Goal: Information Seeking & Learning: Learn about a topic

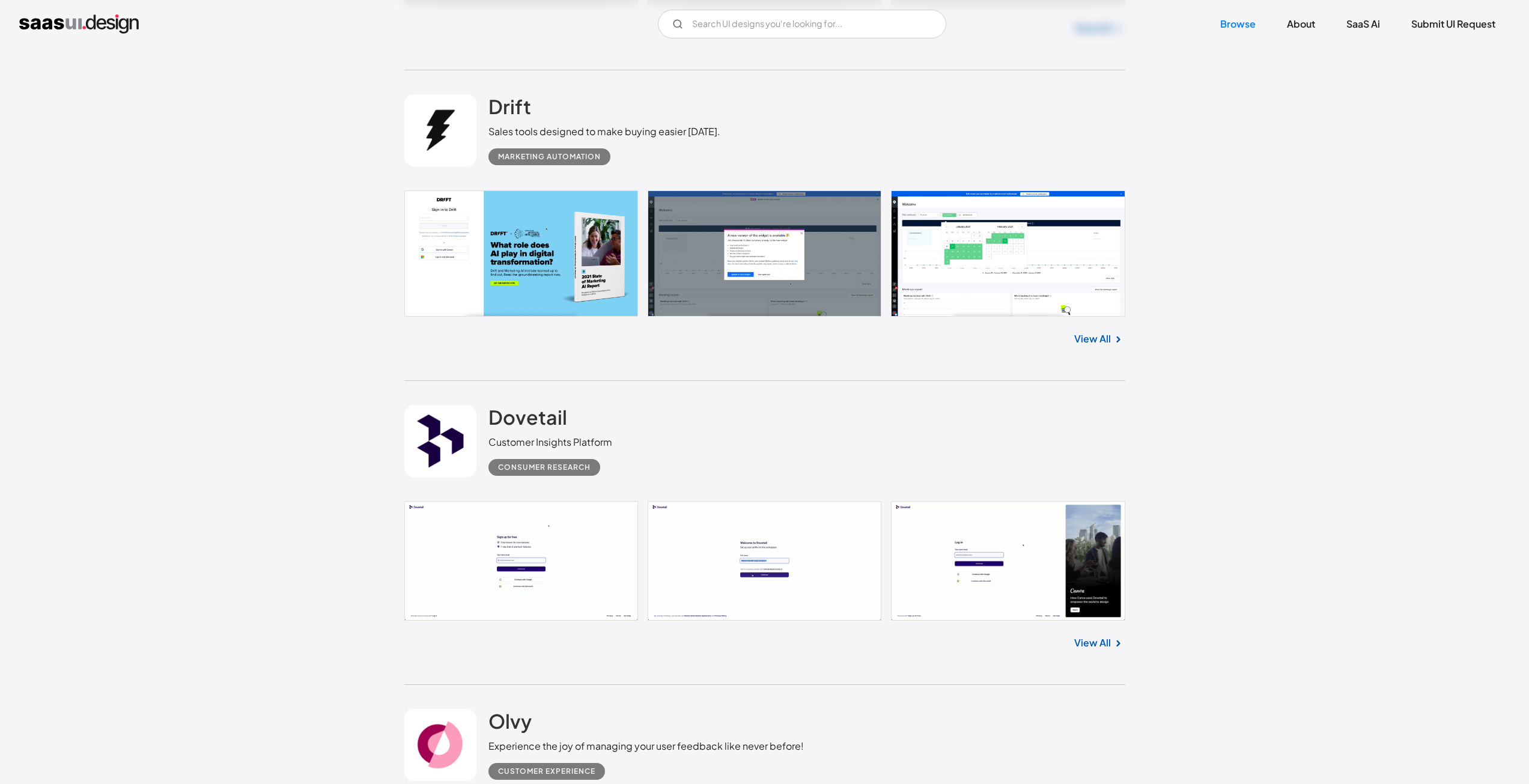
scroll to position [2283, 0]
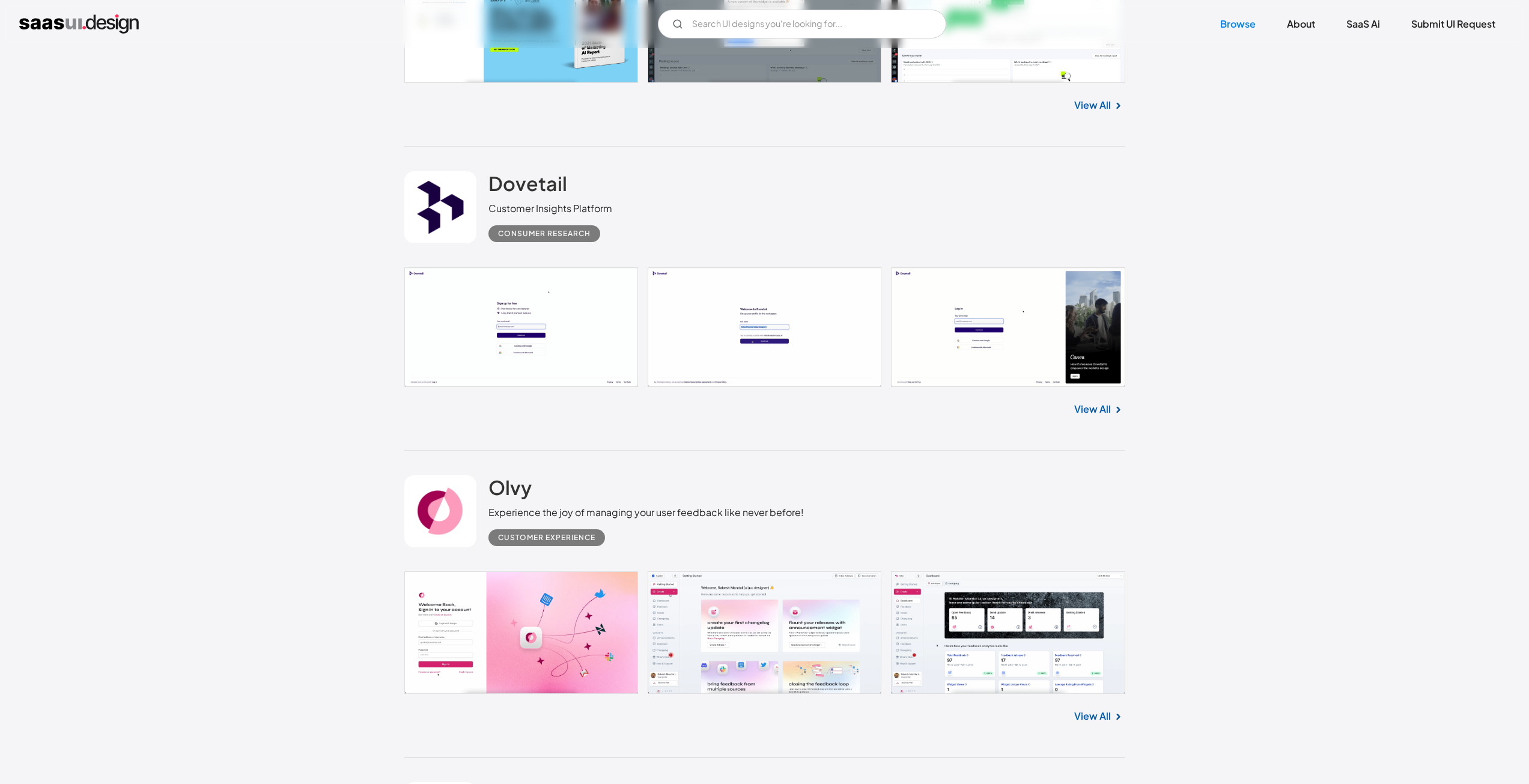
click at [1101, 408] on link "View All" at bounding box center [1093, 409] width 37 height 15
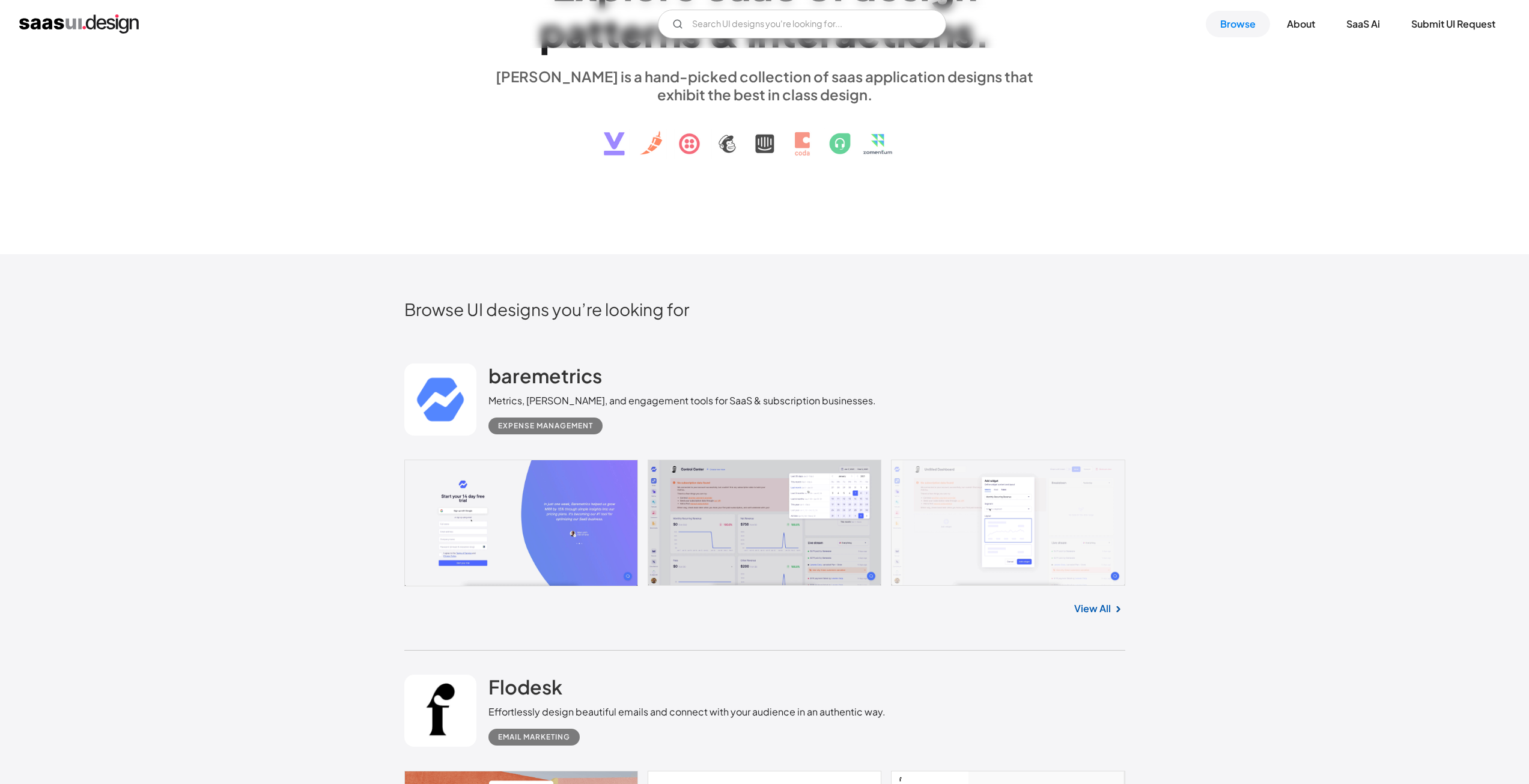
scroll to position [0, 0]
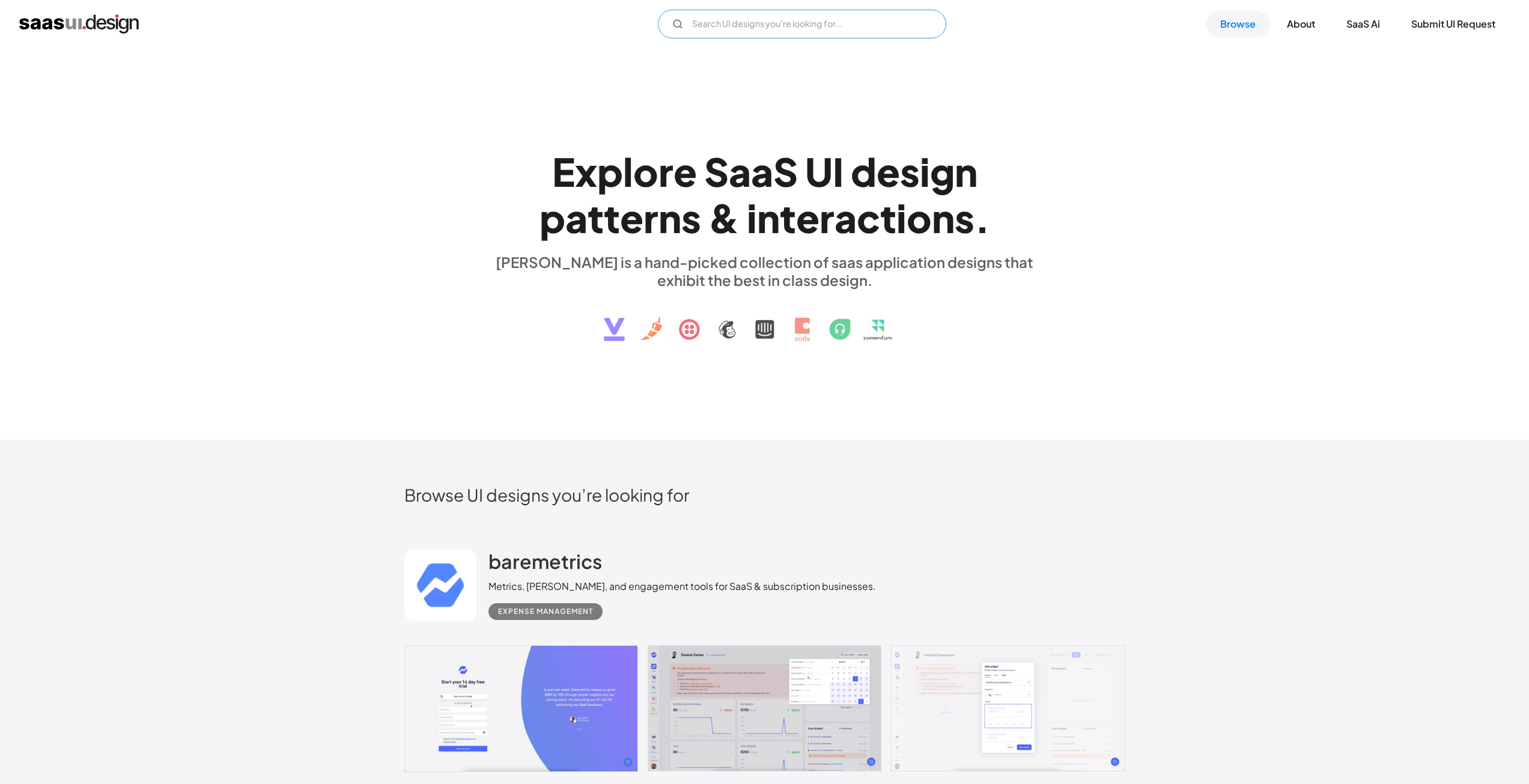
click at [694, 23] on input "Email Form" at bounding box center [802, 23] width 289 height 28
type input "navigation"
click at [540, 104] on div "E x p l o r e S a a S U I d e s i g n p a t t e r n s & i n t e r a c t i o n s…" at bounding box center [764, 244] width 1529 height 392
drag, startPoint x: 701, startPoint y: 16, endPoint x: 648, endPoint y: 12, distance: 53.2
click at [648, 12] on div "navigation Not found ! Thank you! Your submission has been received! Oops! Some…" at bounding box center [764, 23] width 1490 height 28
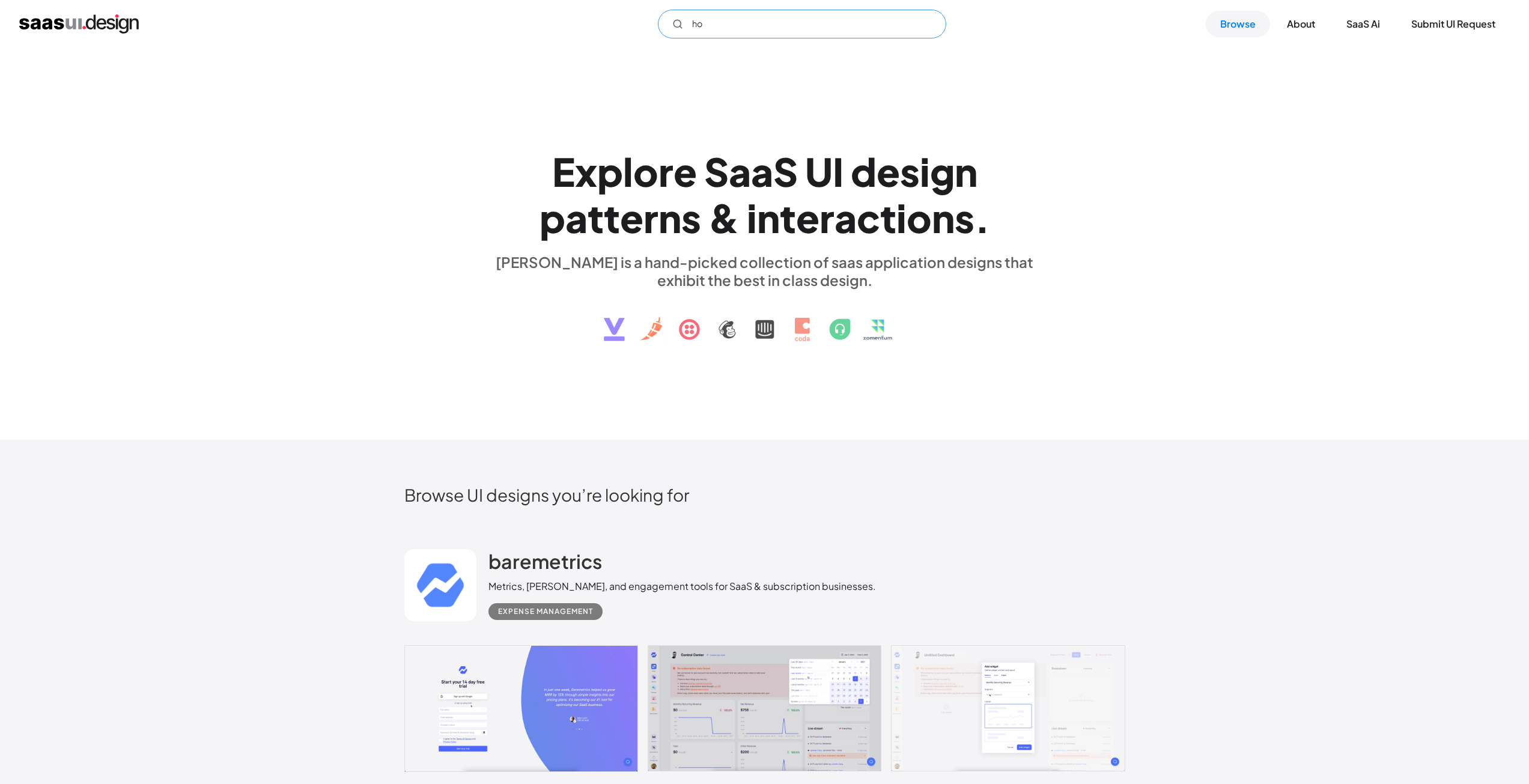
type input "h"
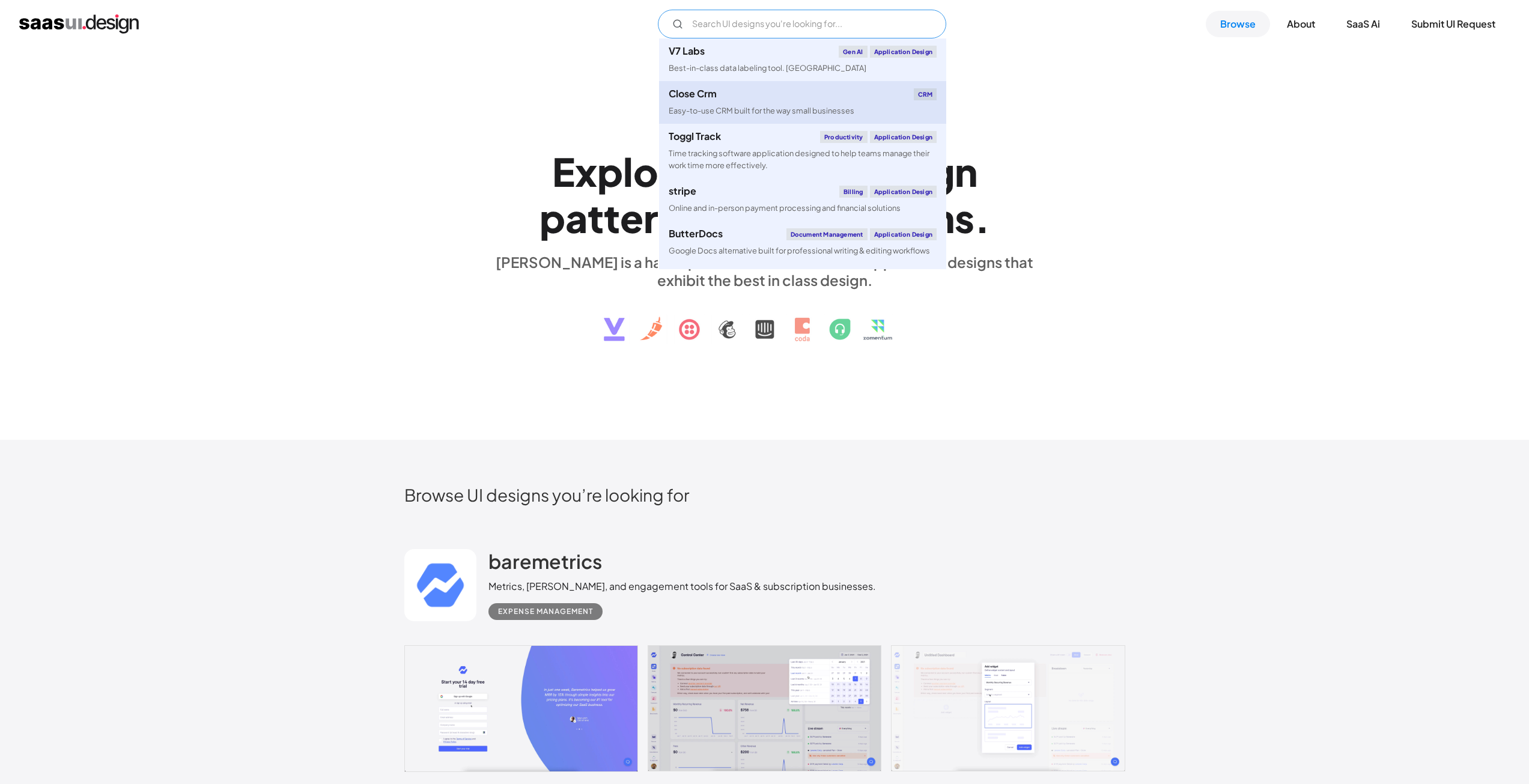
click at [807, 98] on div "Close Crm CRM" at bounding box center [803, 94] width 268 height 12
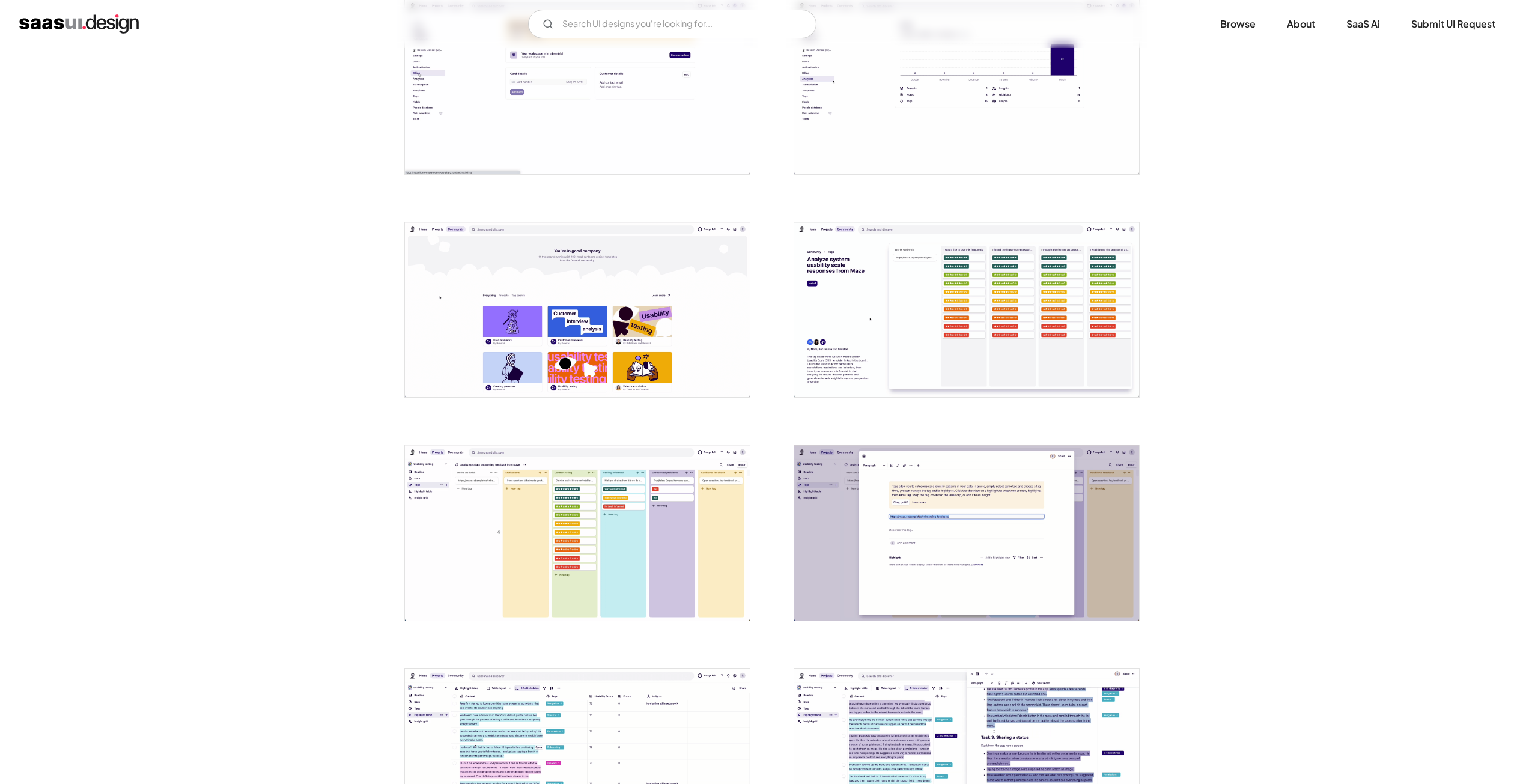
scroll to position [1081, 0]
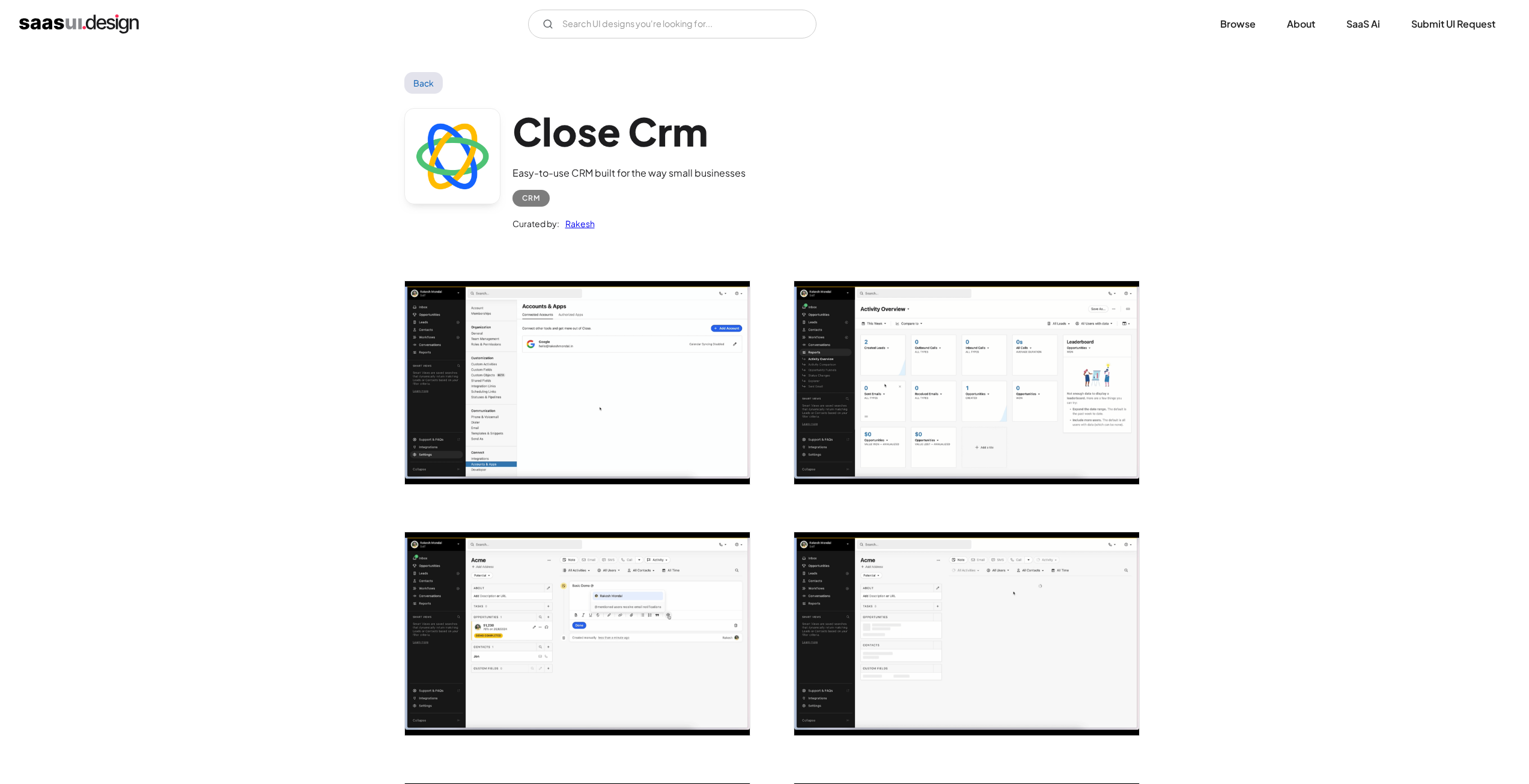
click at [588, 41] on div "V7 Labs Gen AI Application Design Best-in-class data labeling tool. GenAI Close…" at bounding box center [764, 24] width 1529 height 48
click at [599, 20] on input "Email Form" at bounding box center [672, 23] width 289 height 28
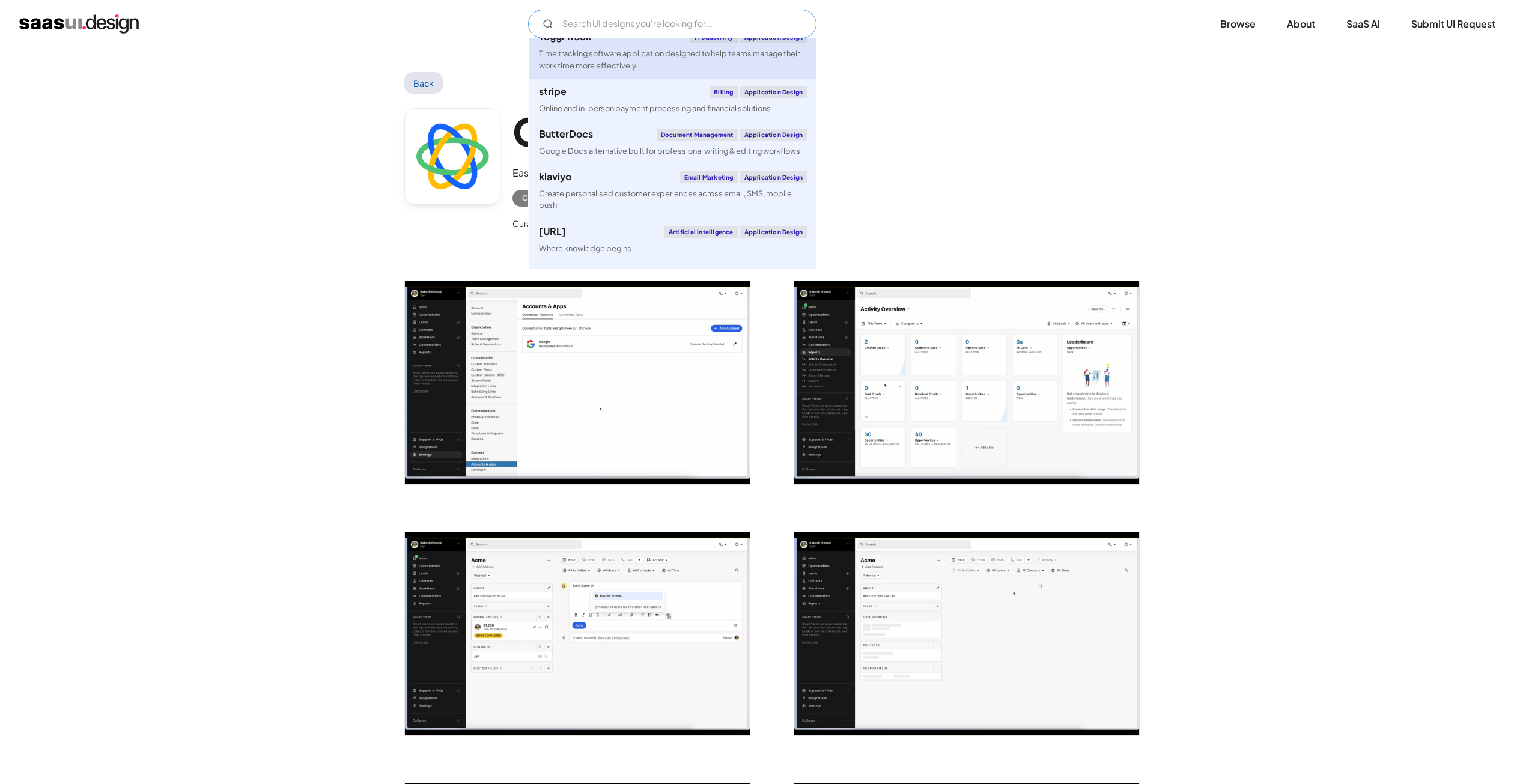
scroll to position [180, 0]
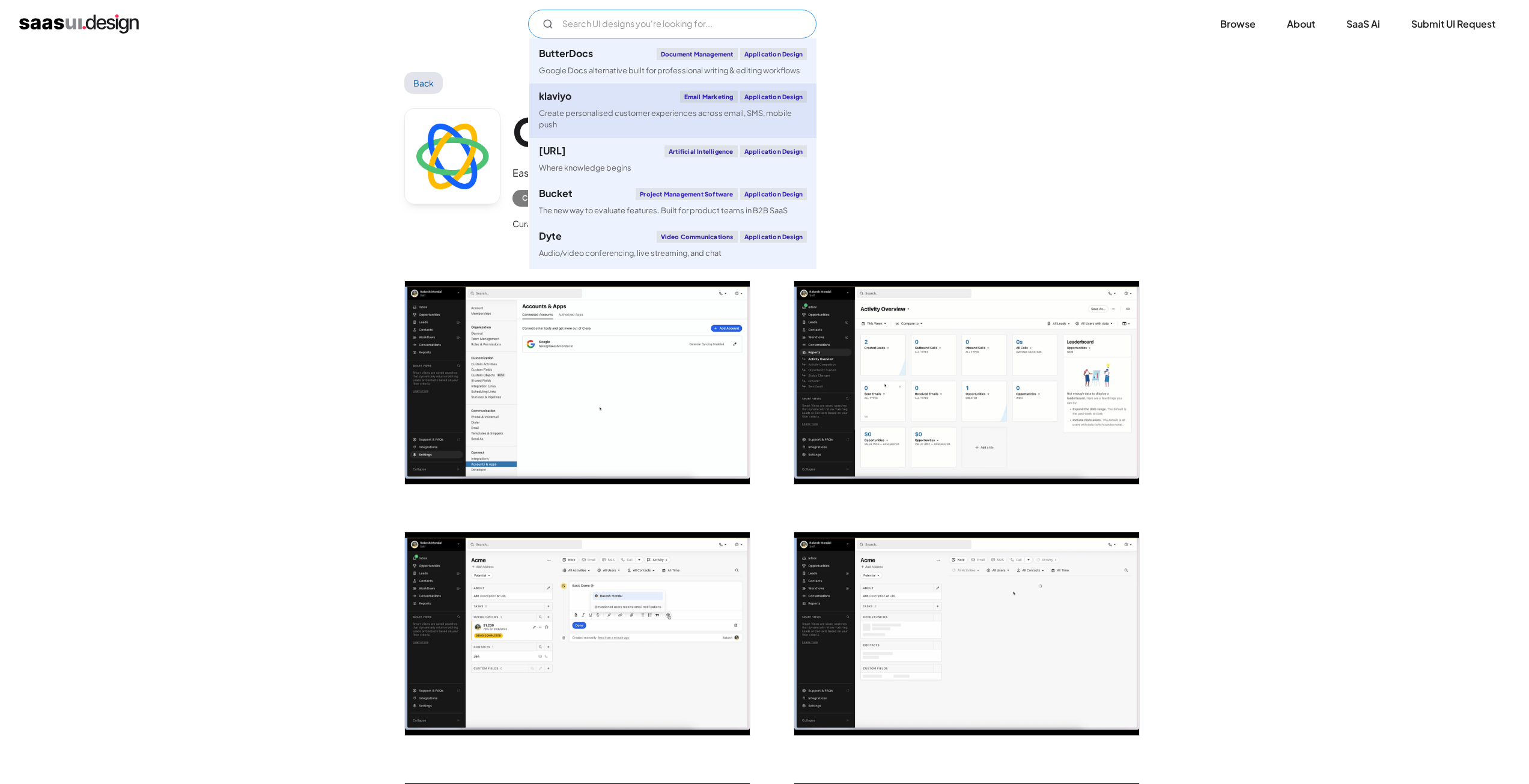
click at [615, 96] on div "klaviyo Email Marketing Application Design" at bounding box center [672, 96] width 268 height 12
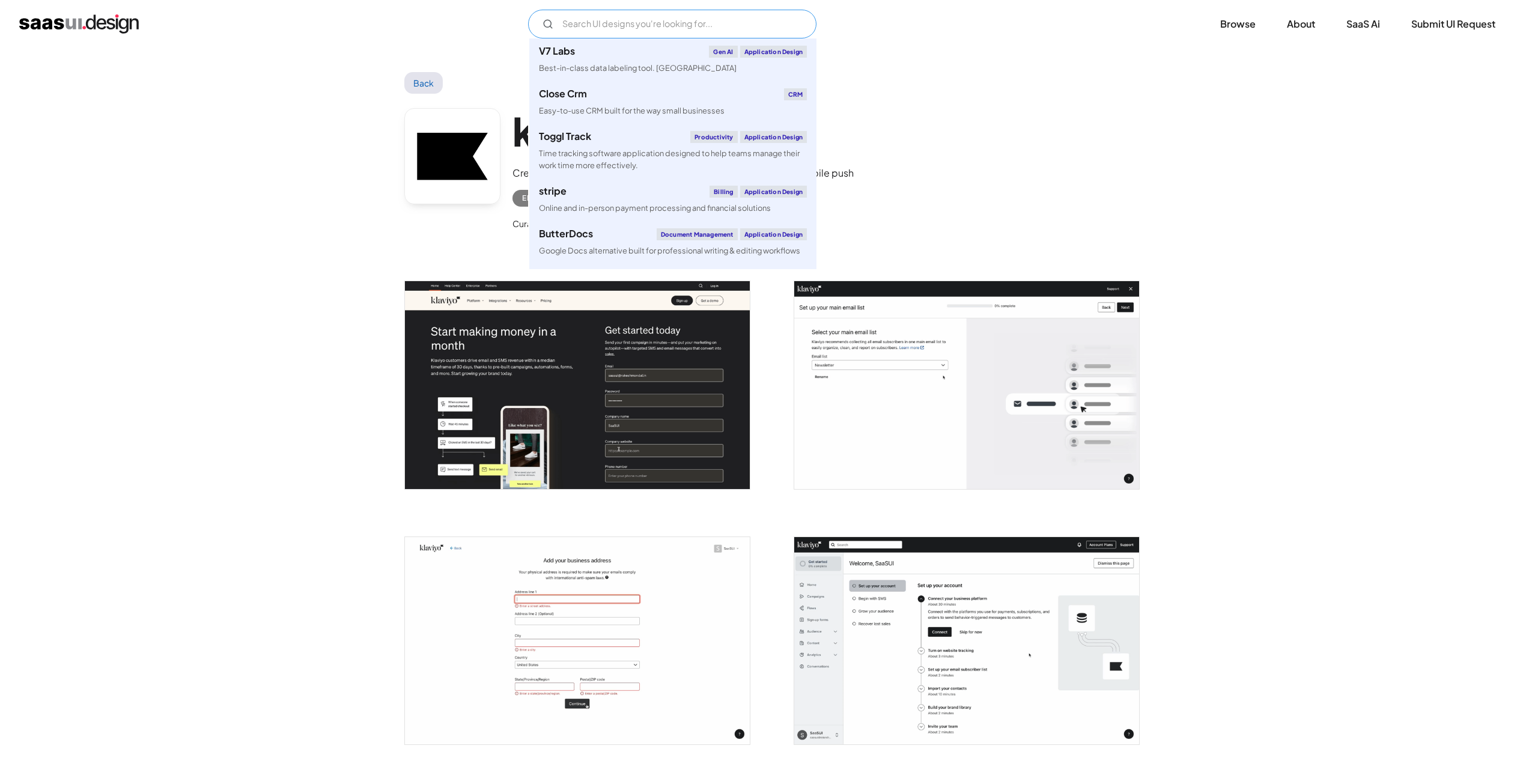
click at [615, 15] on input "Email Form" at bounding box center [672, 23] width 289 height 28
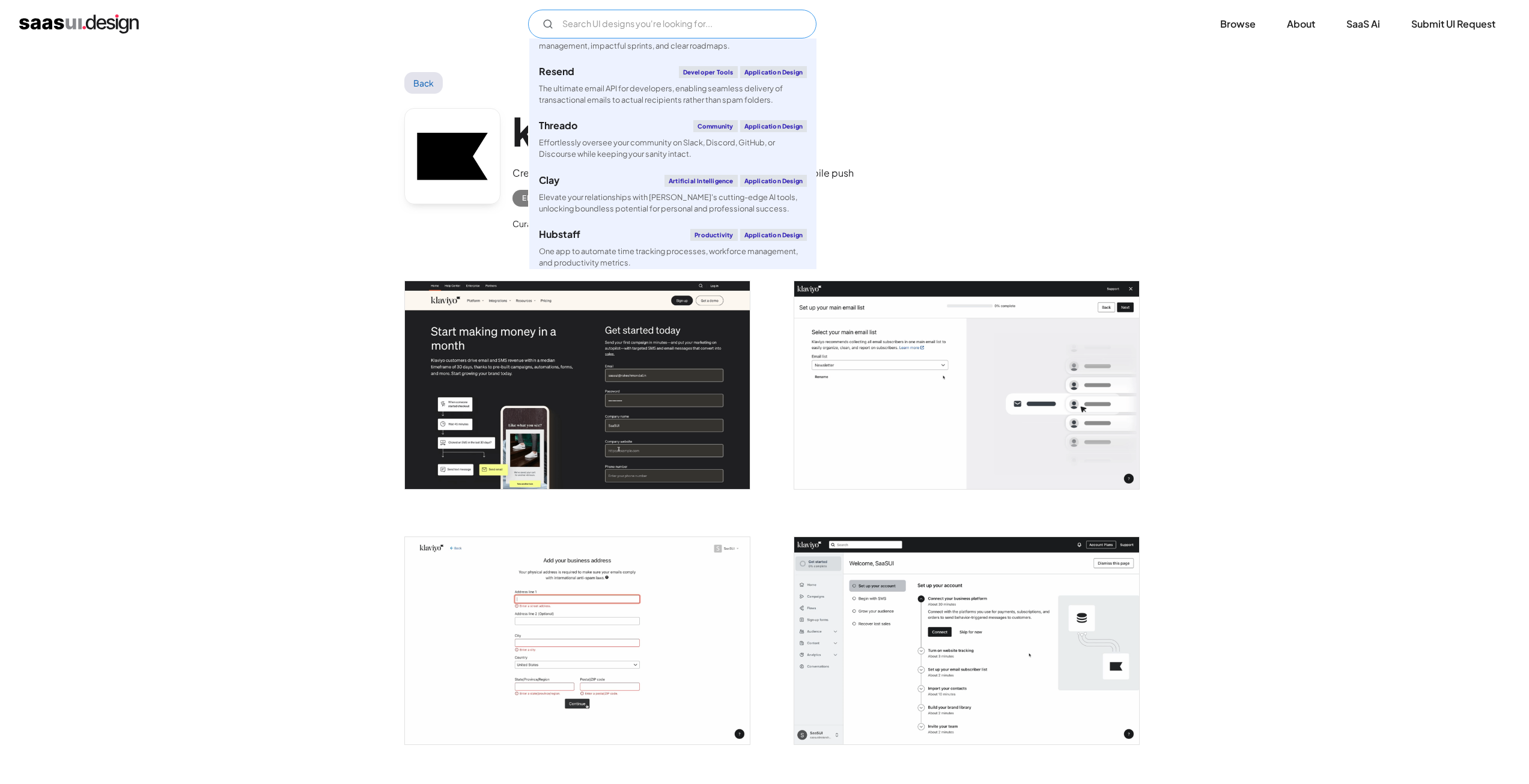
scroll to position [601, 0]
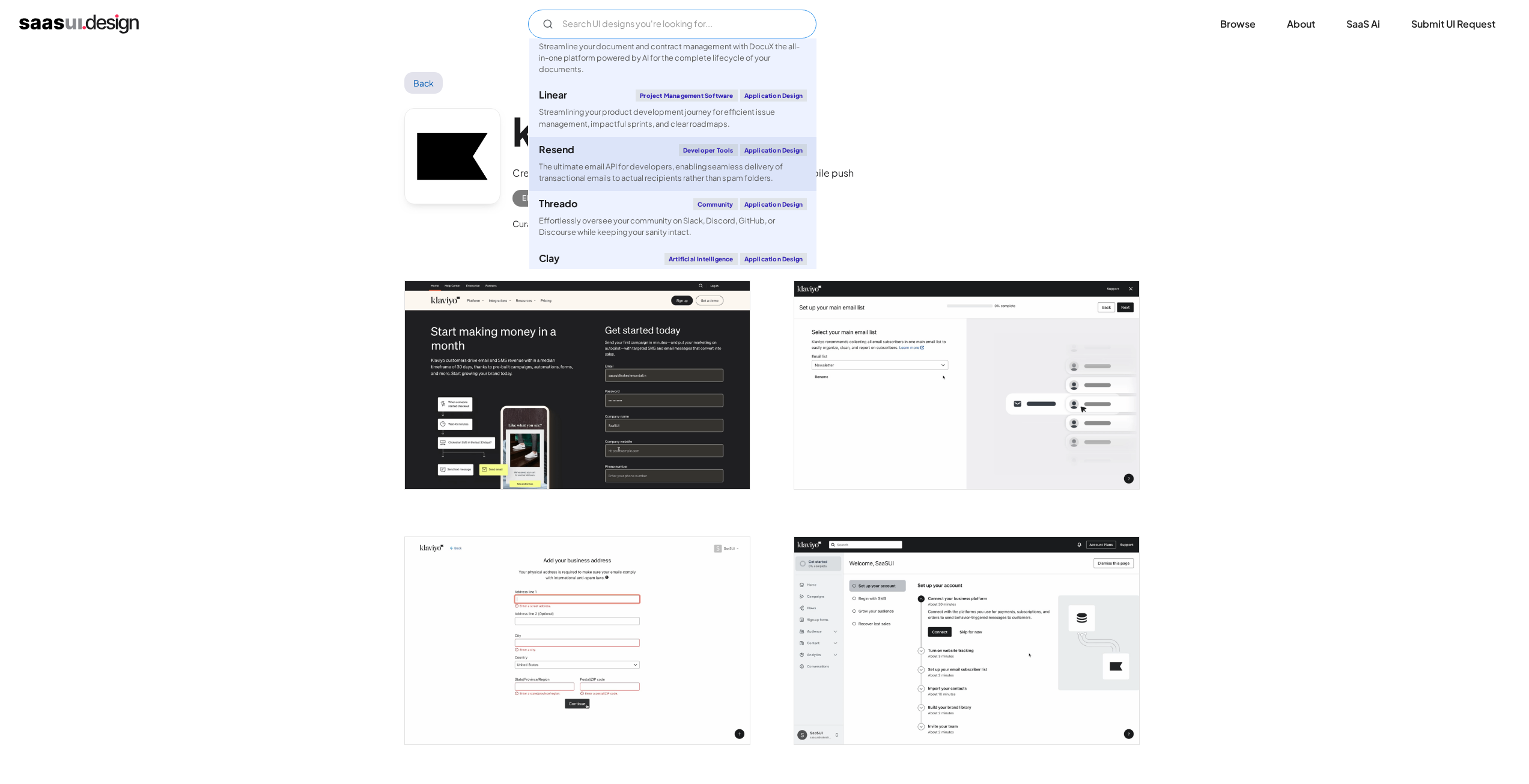
click at [593, 164] on div "The ultimate email API for developers, enabling seamless delivery of transactio…" at bounding box center [672, 172] width 268 height 23
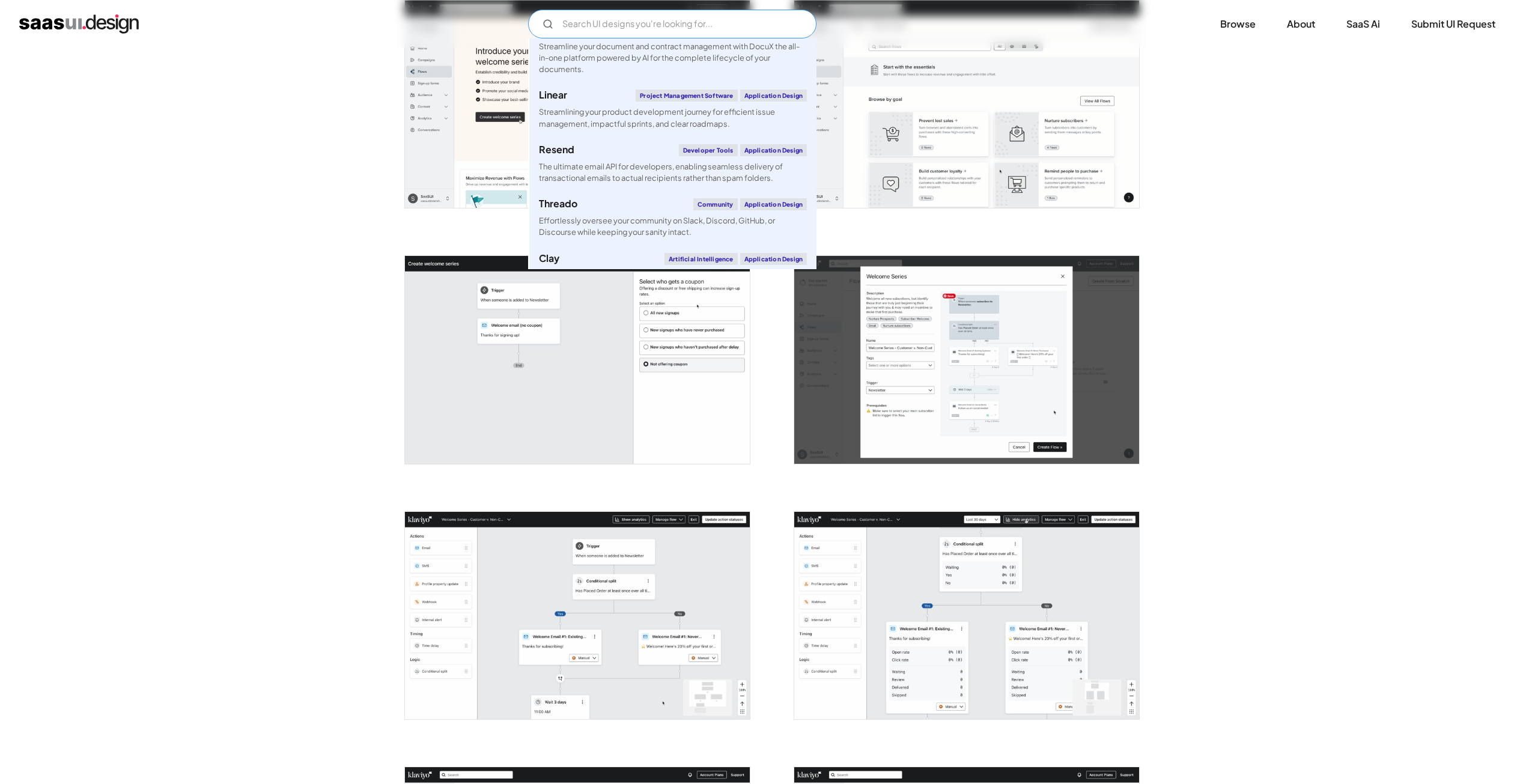
scroll to position [1862, 0]
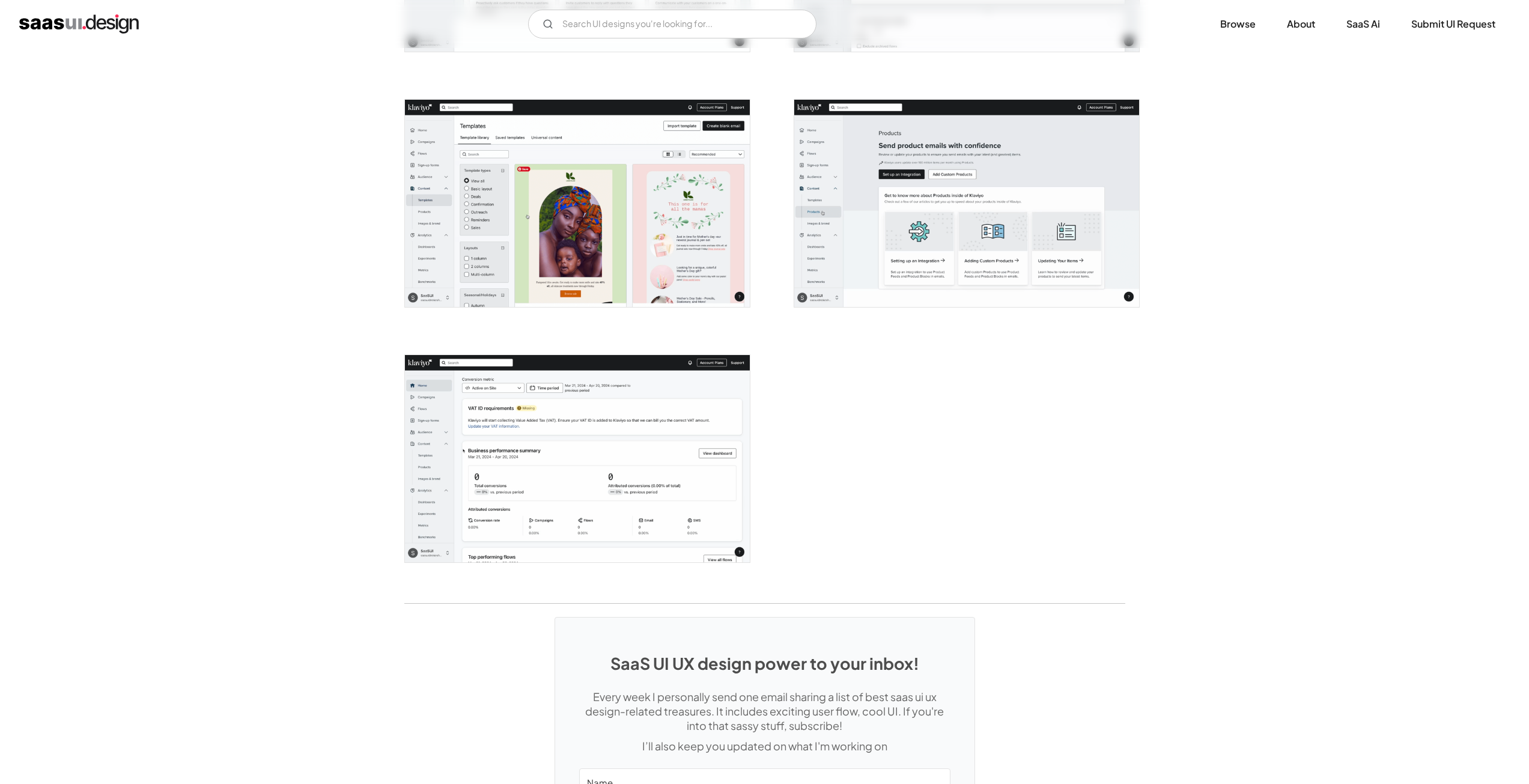
scroll to position [3003, 0]
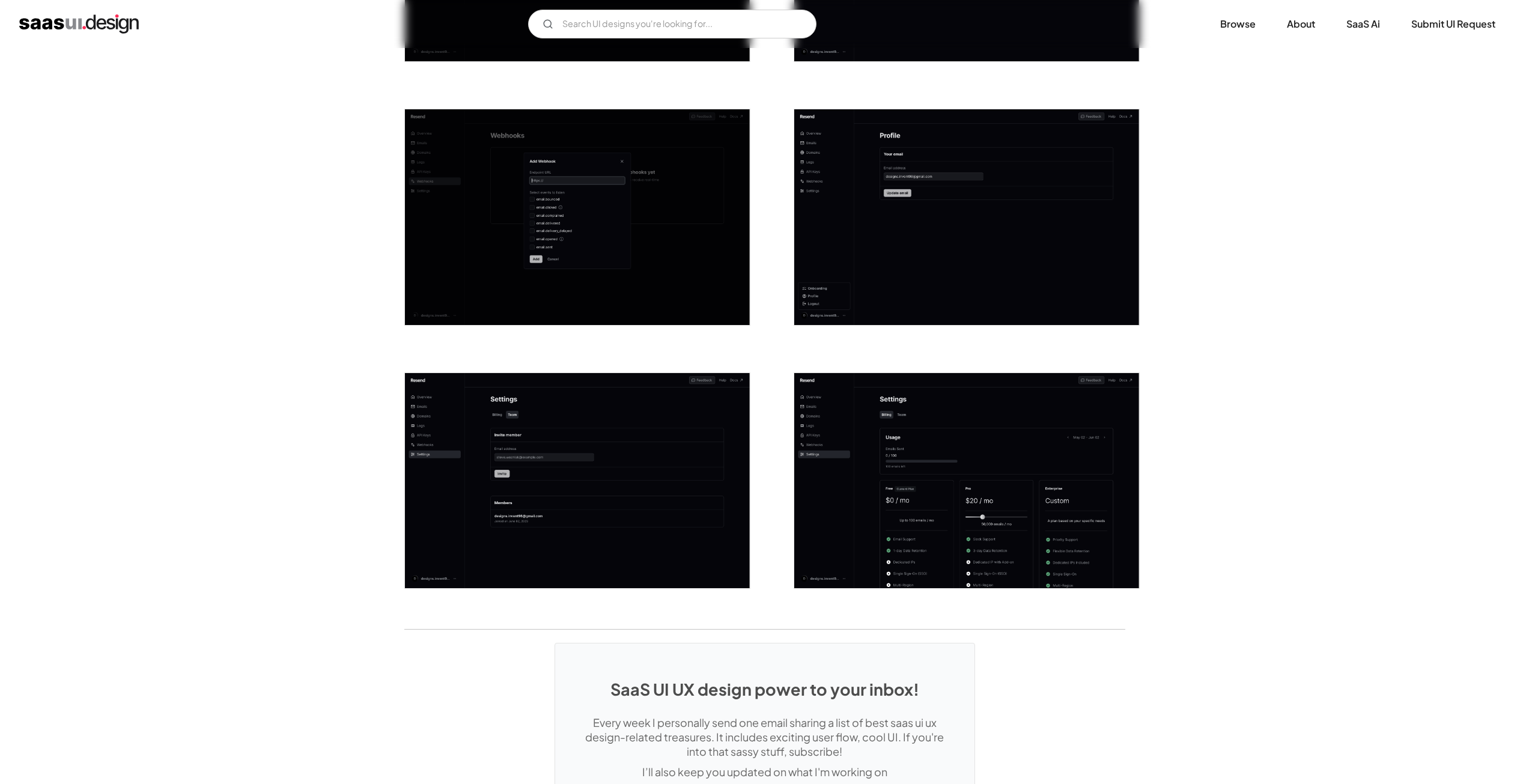
scroll to position [1682, 0]
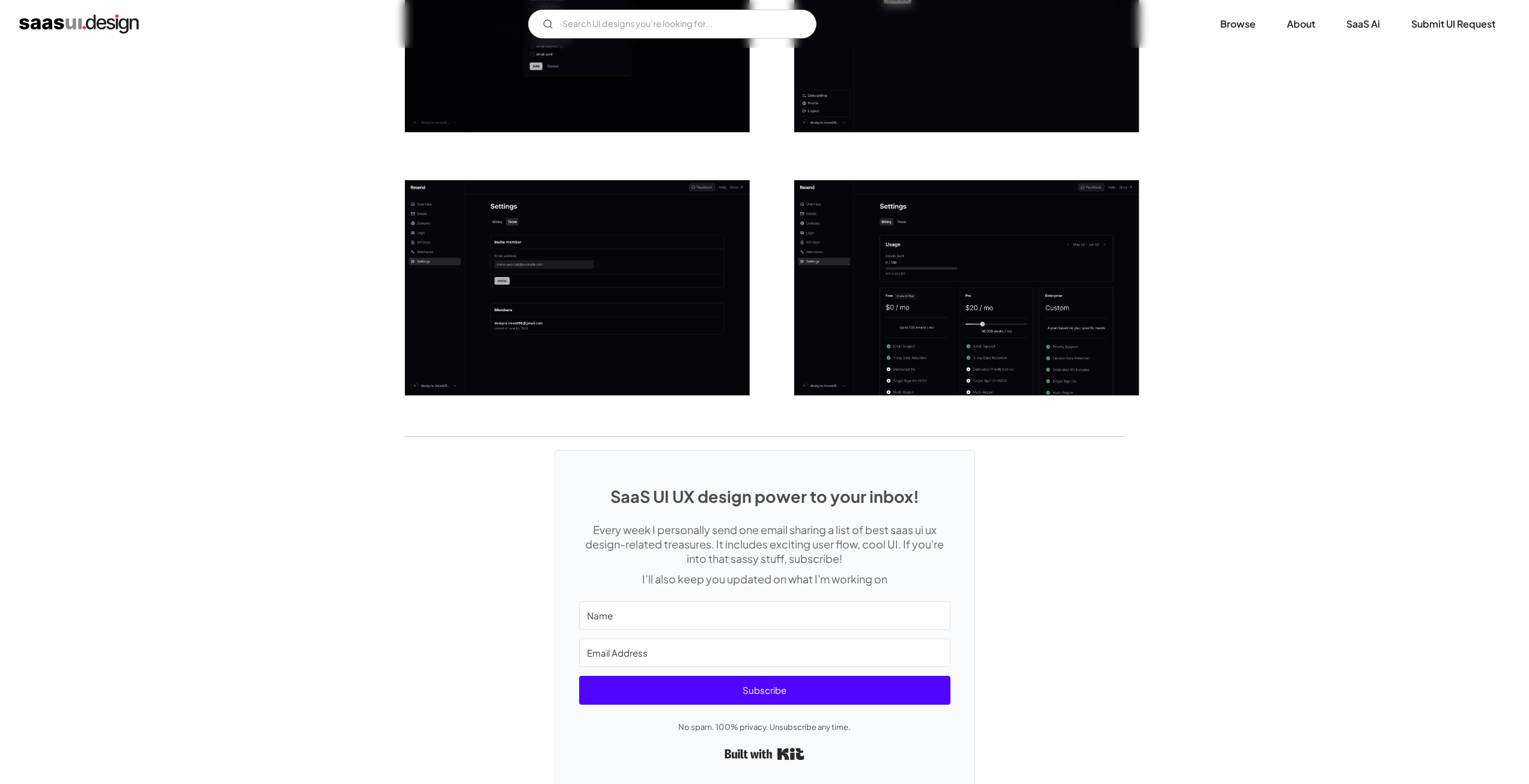
click at [900, 245] on img "open lightbox" at bounding box center [967, 288] width 345 height 216
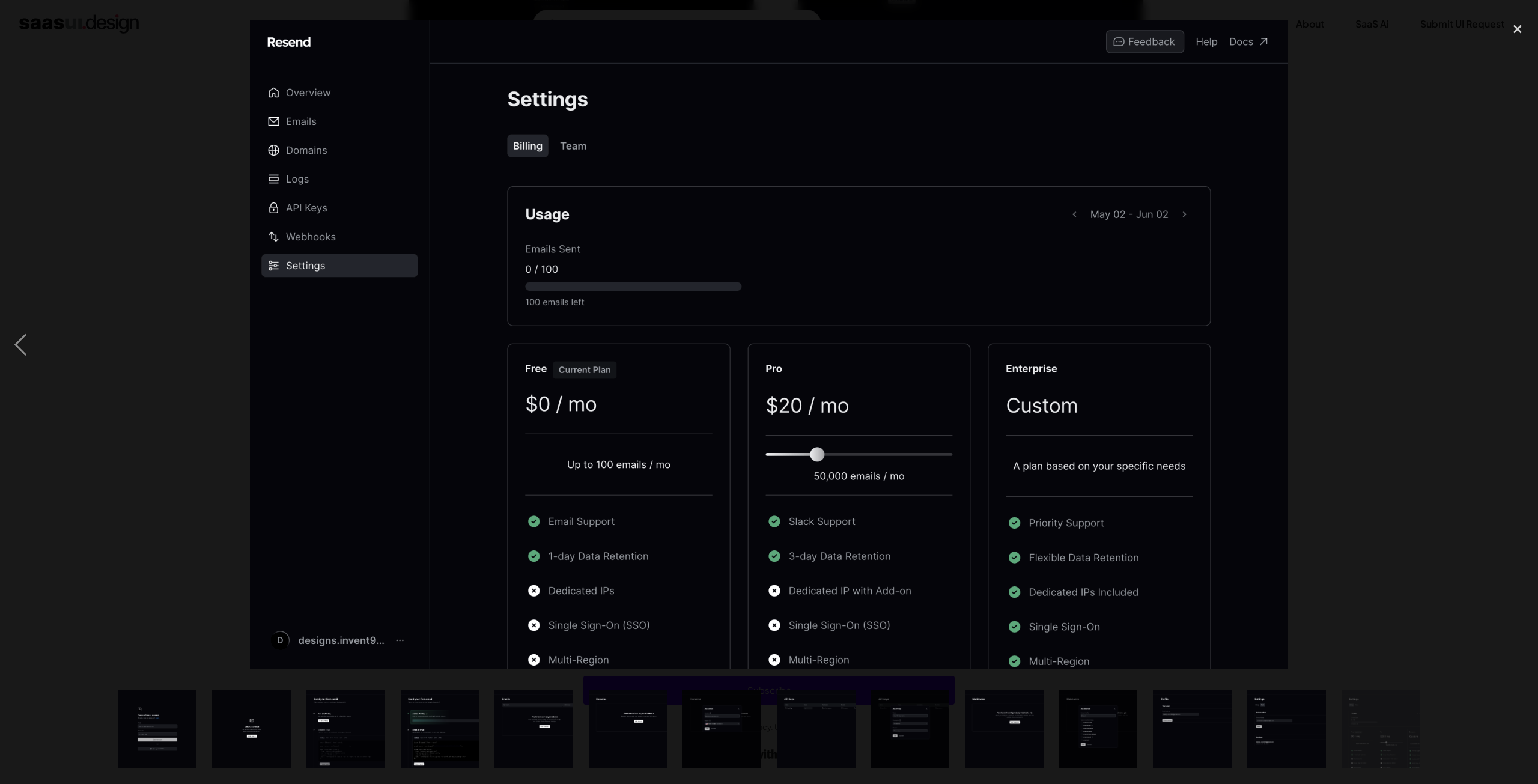
click at [122, 136] on div at bounding box center [769, 344] width 1538 height 658
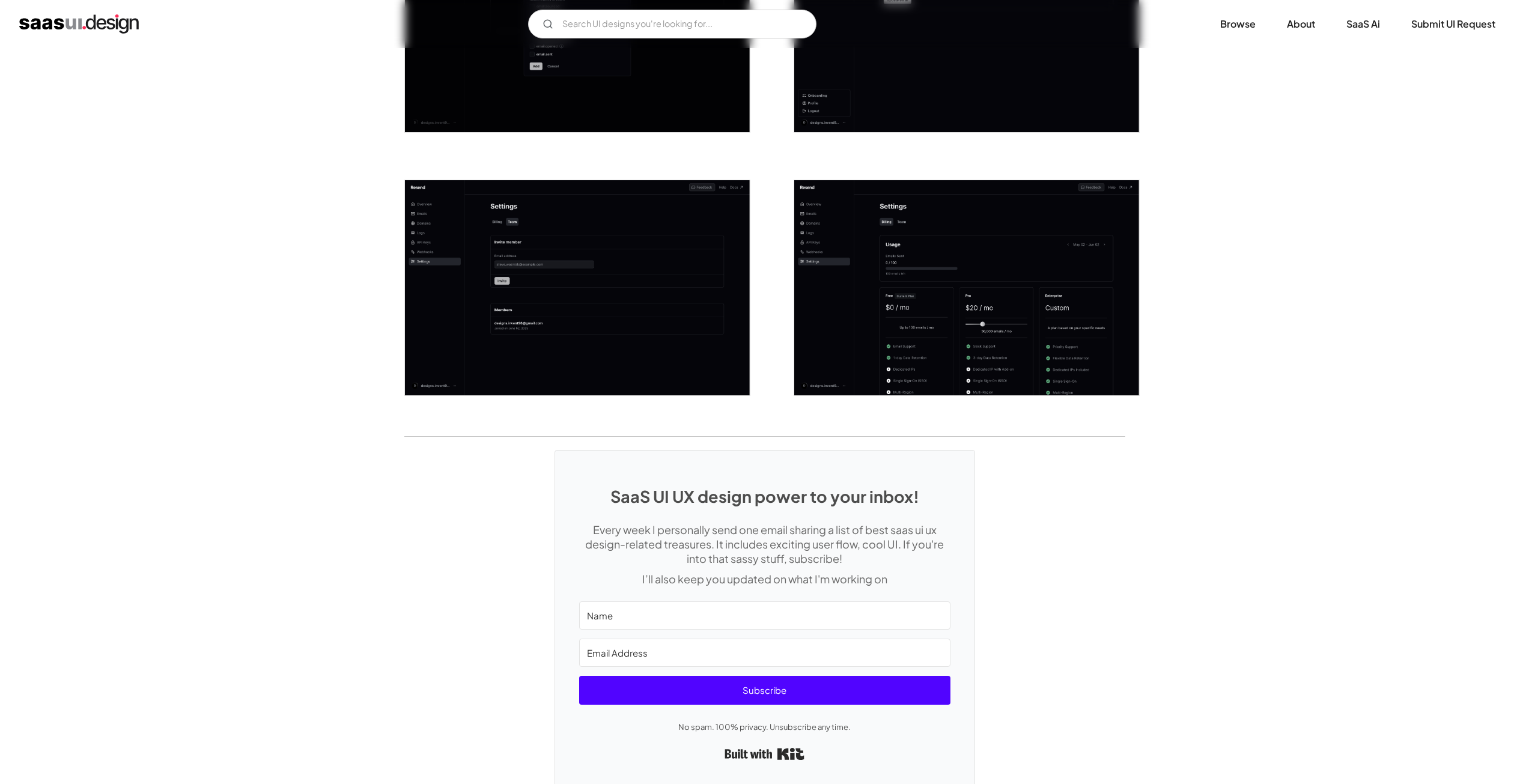
click at [76, 23] on img "home" at bounding box center [79, 24] width 120 height 19
click at [610, 24] on input "Email Form" at bounding box center [672, 23] width 289 height 28
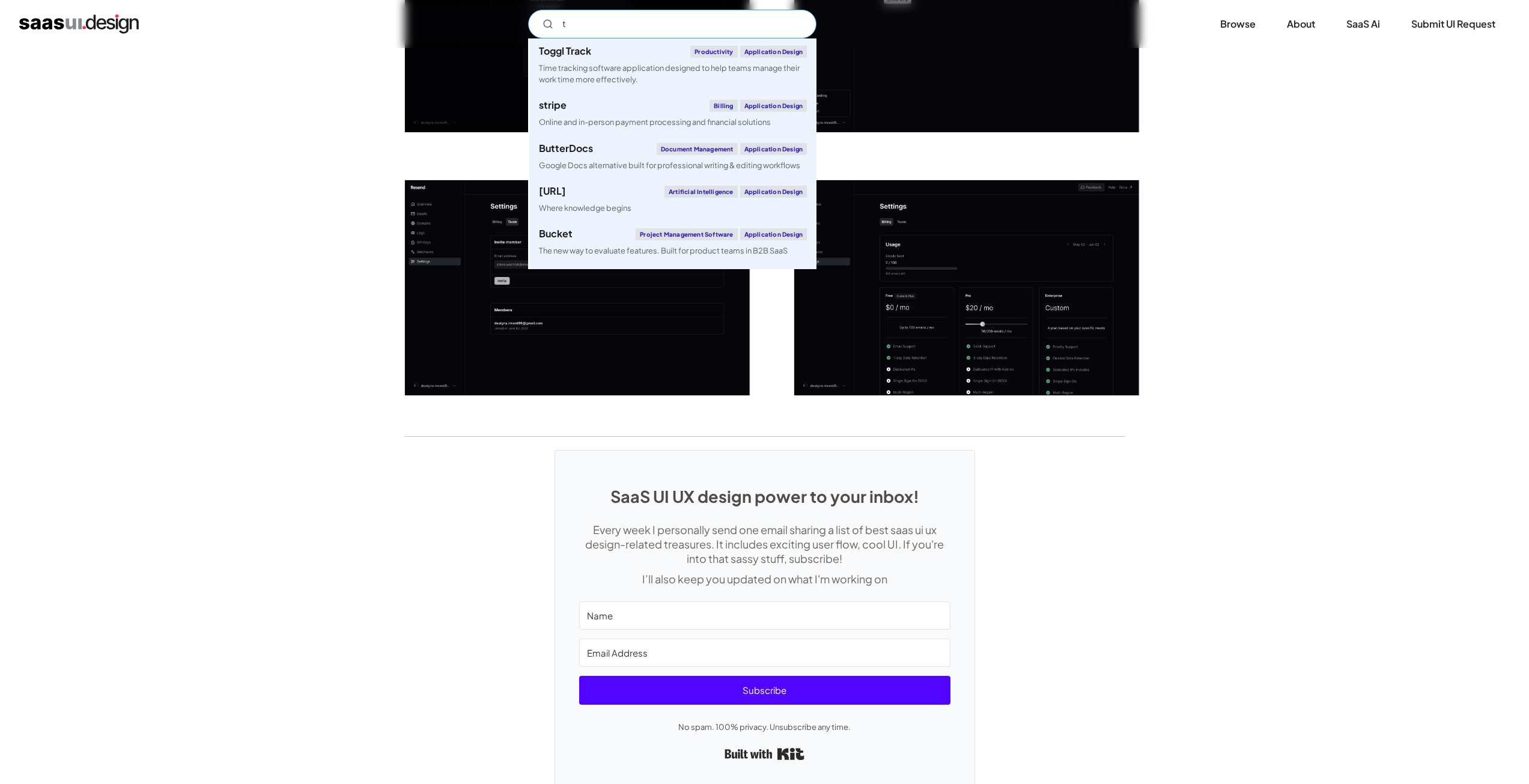
type input "tw"
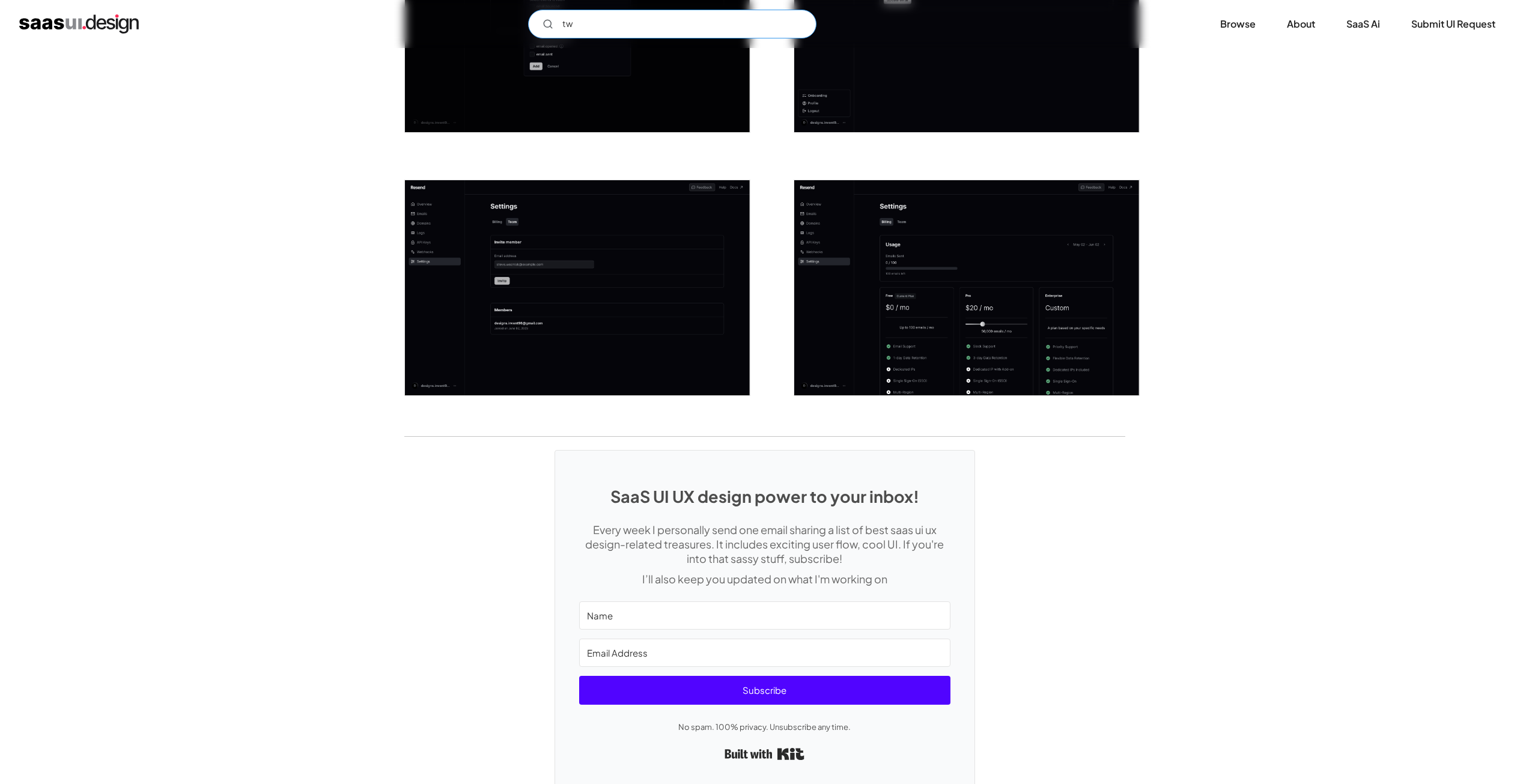
drag, startPoint x: 580, startPoint y: 14, endPoint x: 532, endPoint y: 14, distance: 48.0
click at [532, 14] on input "tw" at bounding box center [672, 23] width 289 height 28
type input "s"
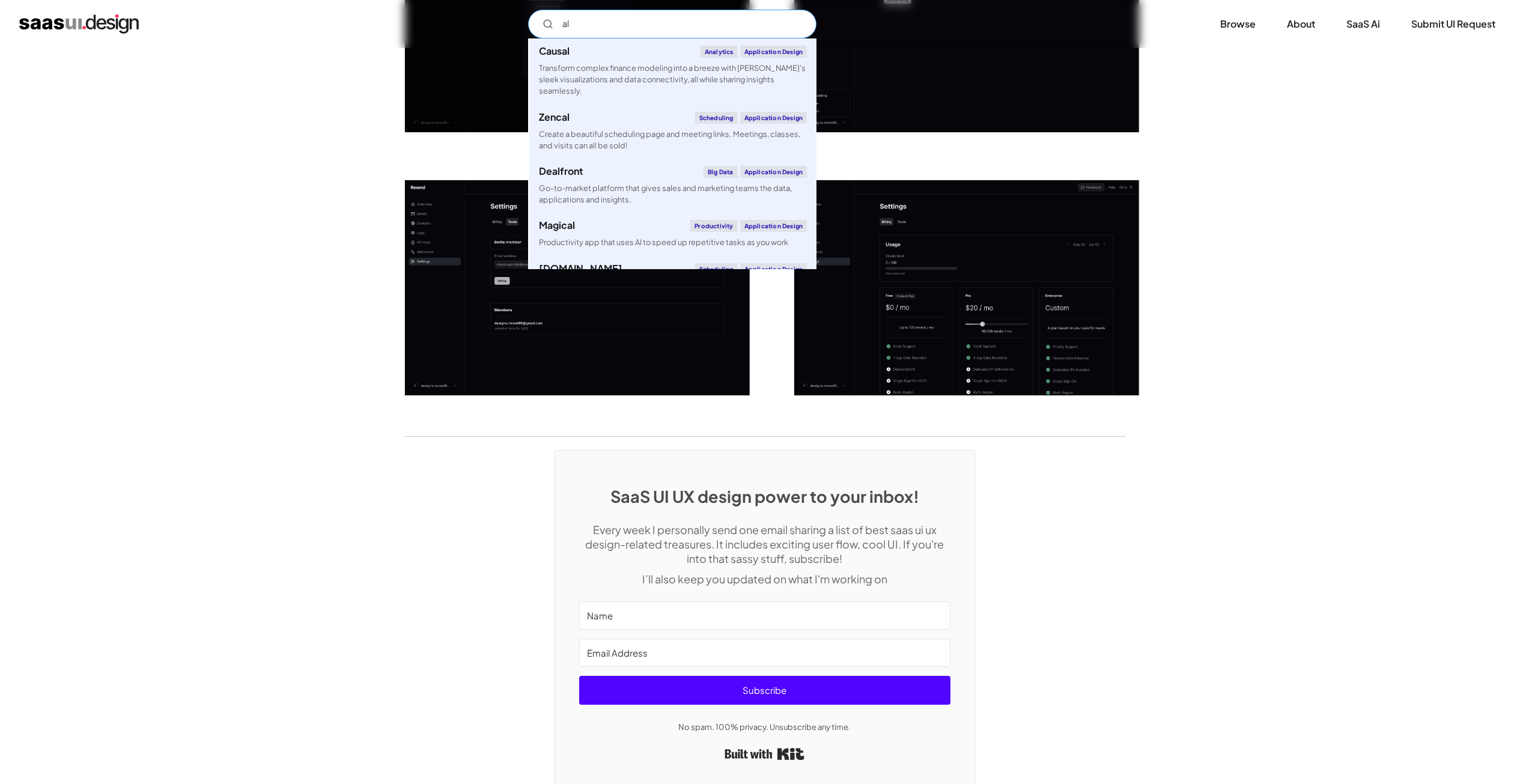
type input "a"
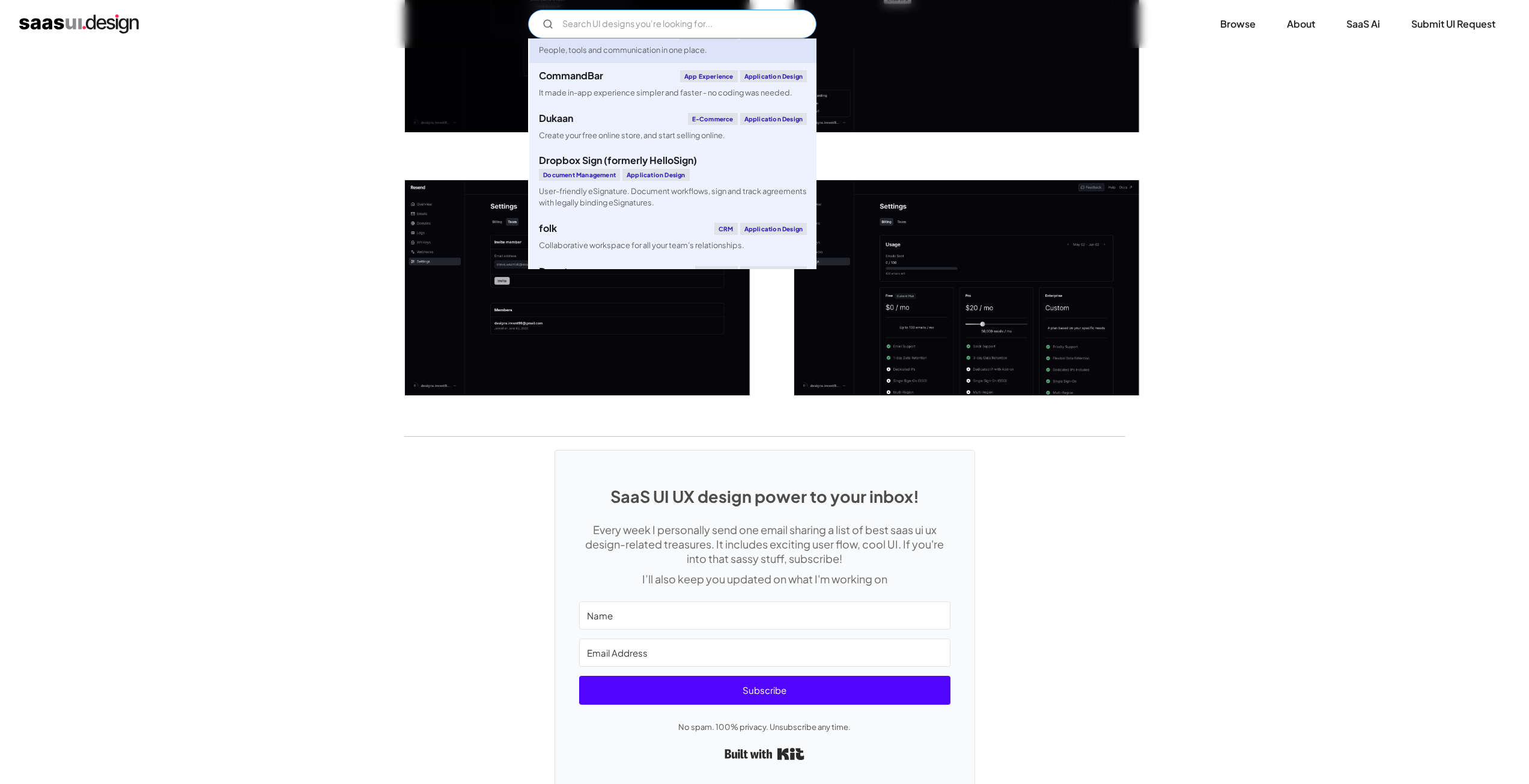
scroll to position [4505, 0]
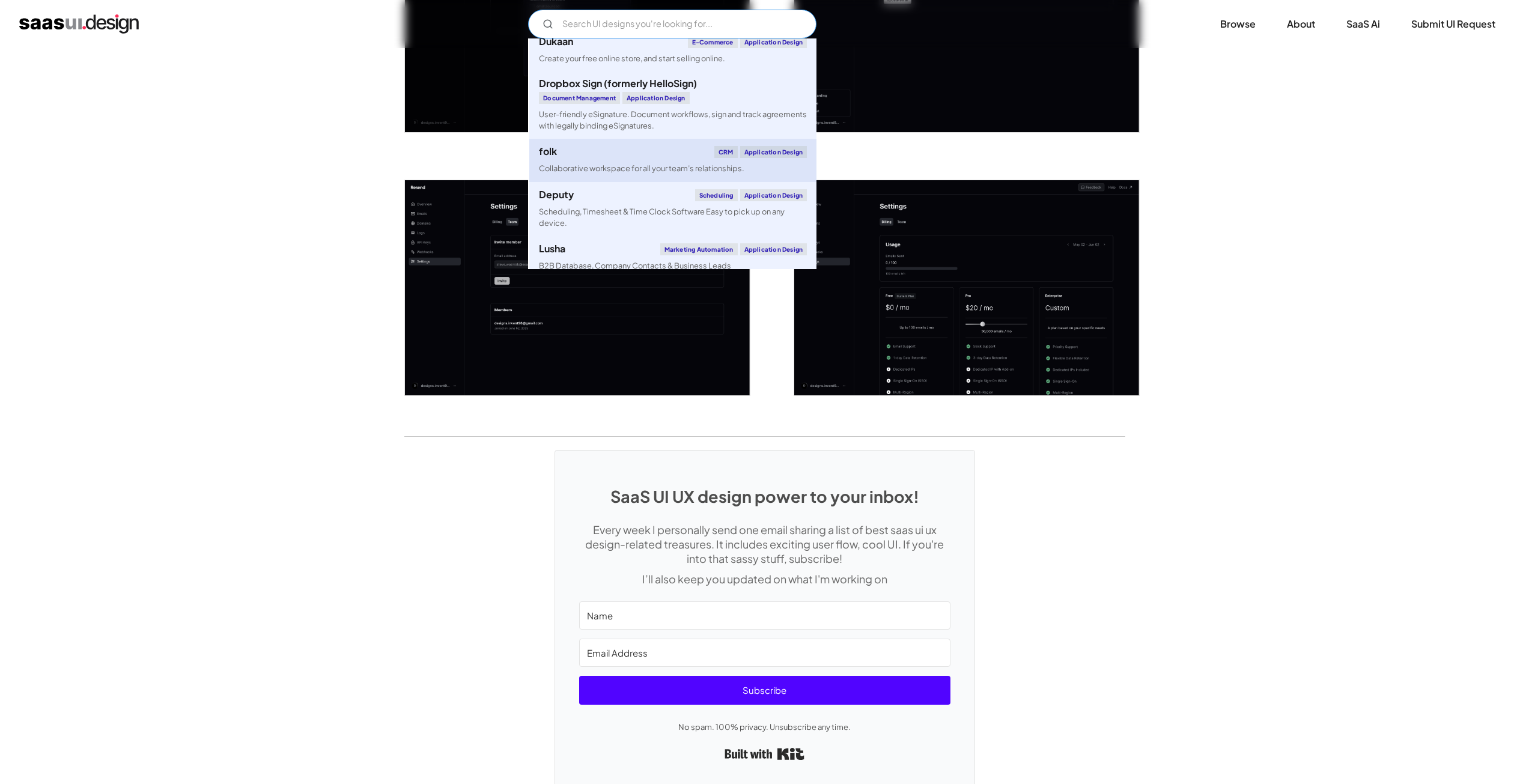
click at [614, 174] on div "Collaborative workspace for all your team’s relationships." at bounding box center [641, 169] width 205 height 12
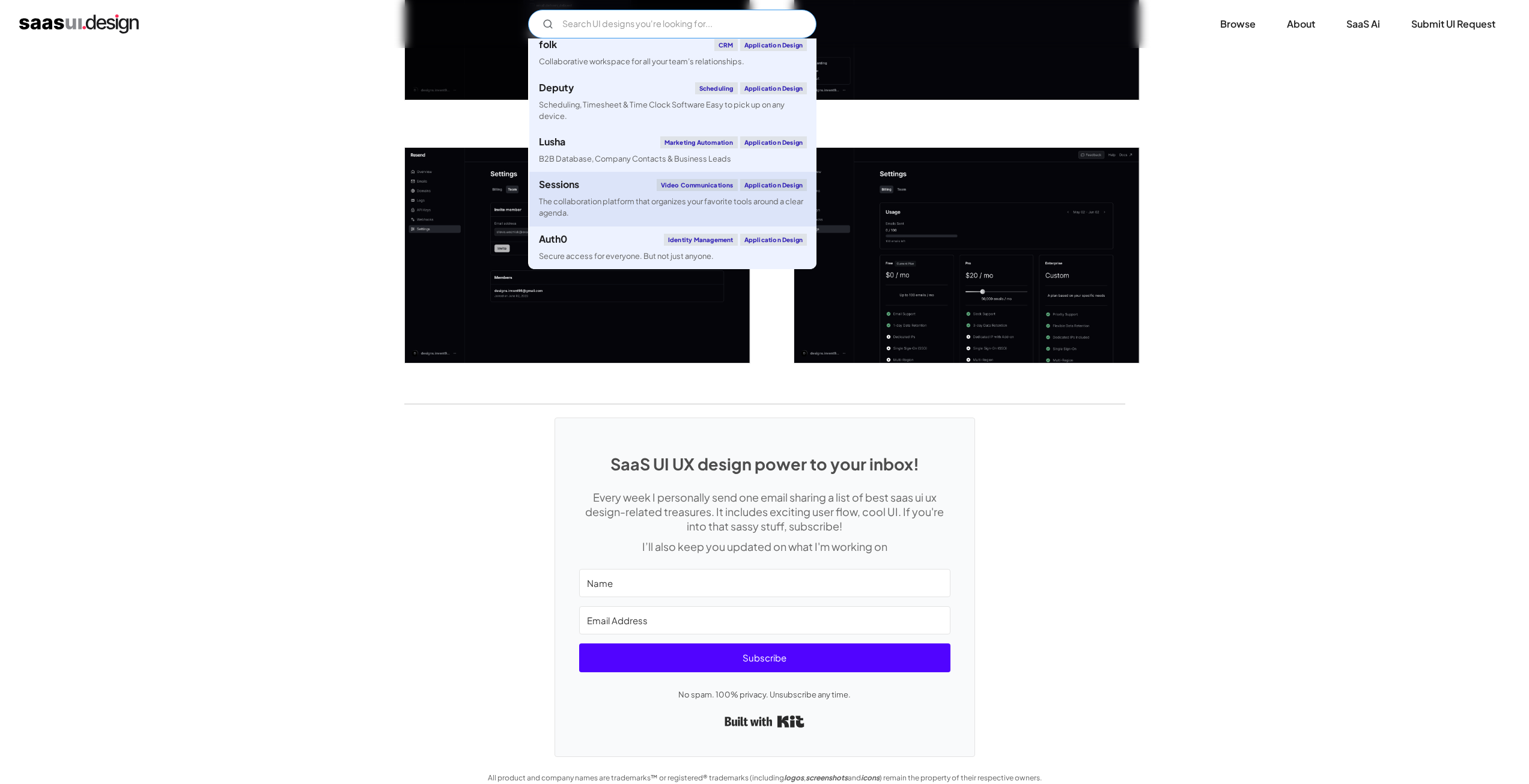
scroll to position [1729, 0]
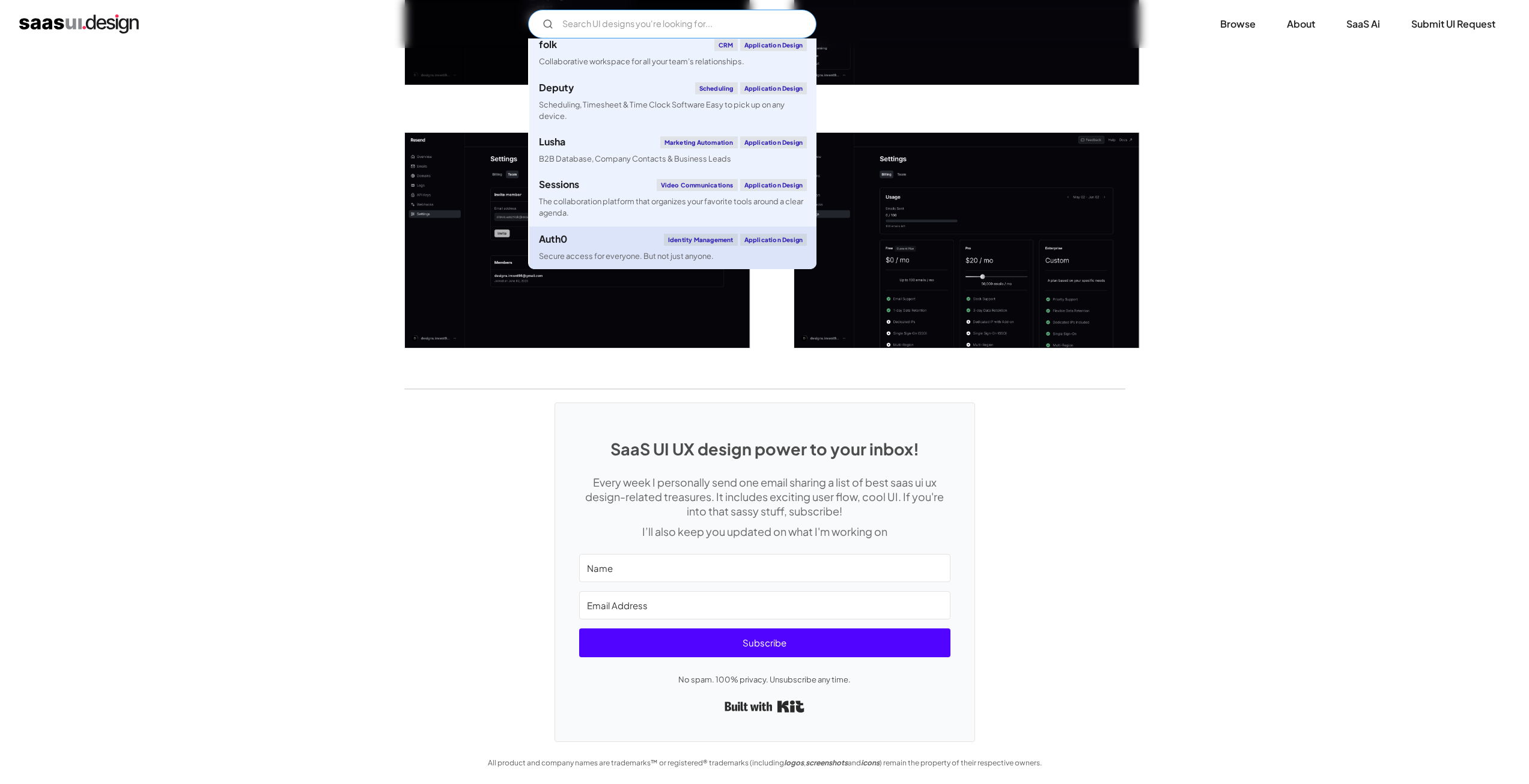
click at [597, 242] on div "Auth0 Identity Management Application Design" at bounding box center [672, 240] width 268 height 12
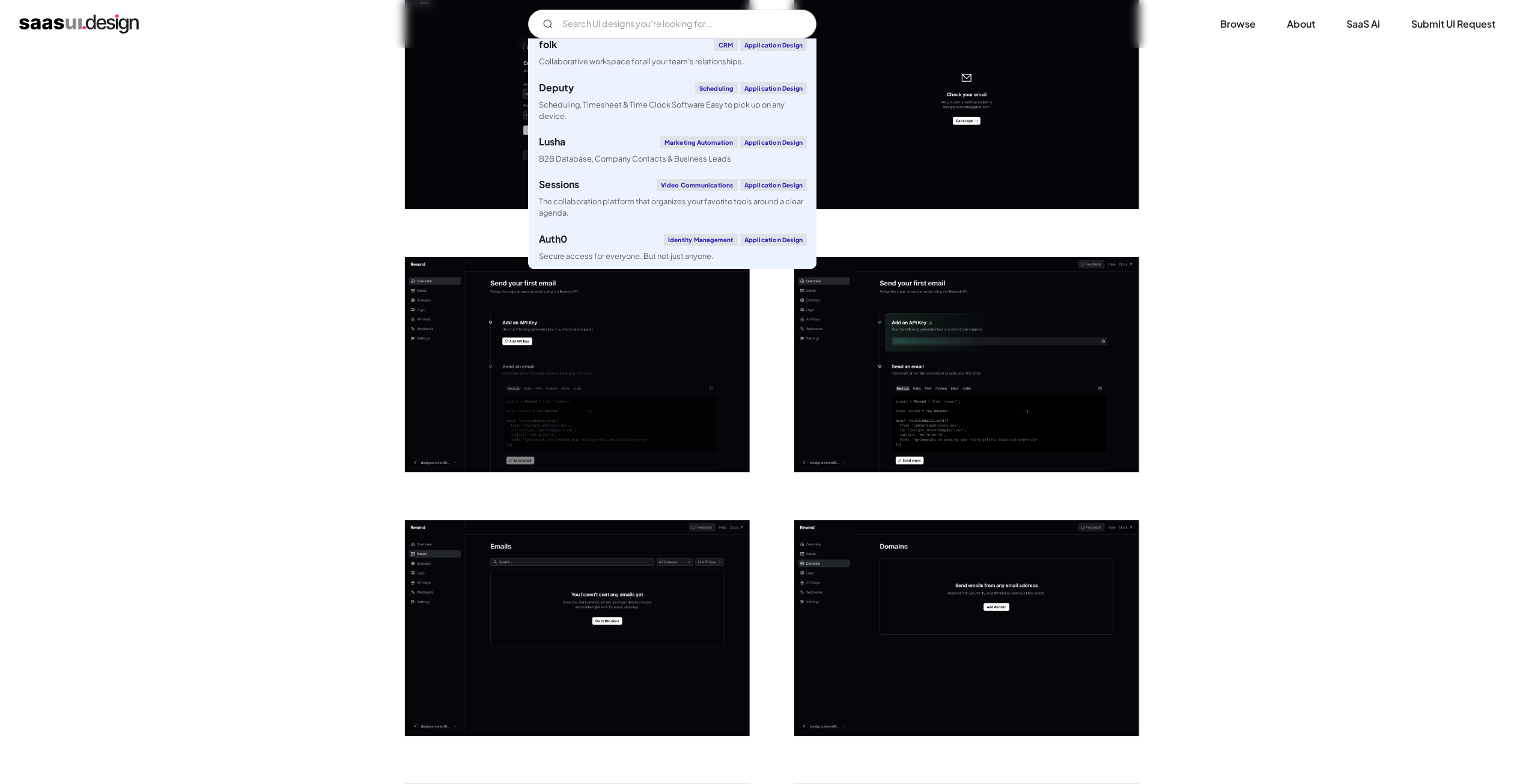
click at [313, 254] on div "Back Resend The ultimate email API for developers, enabling seamless delivery o…" at bounding box center [764, 796] width 1529 height 2071
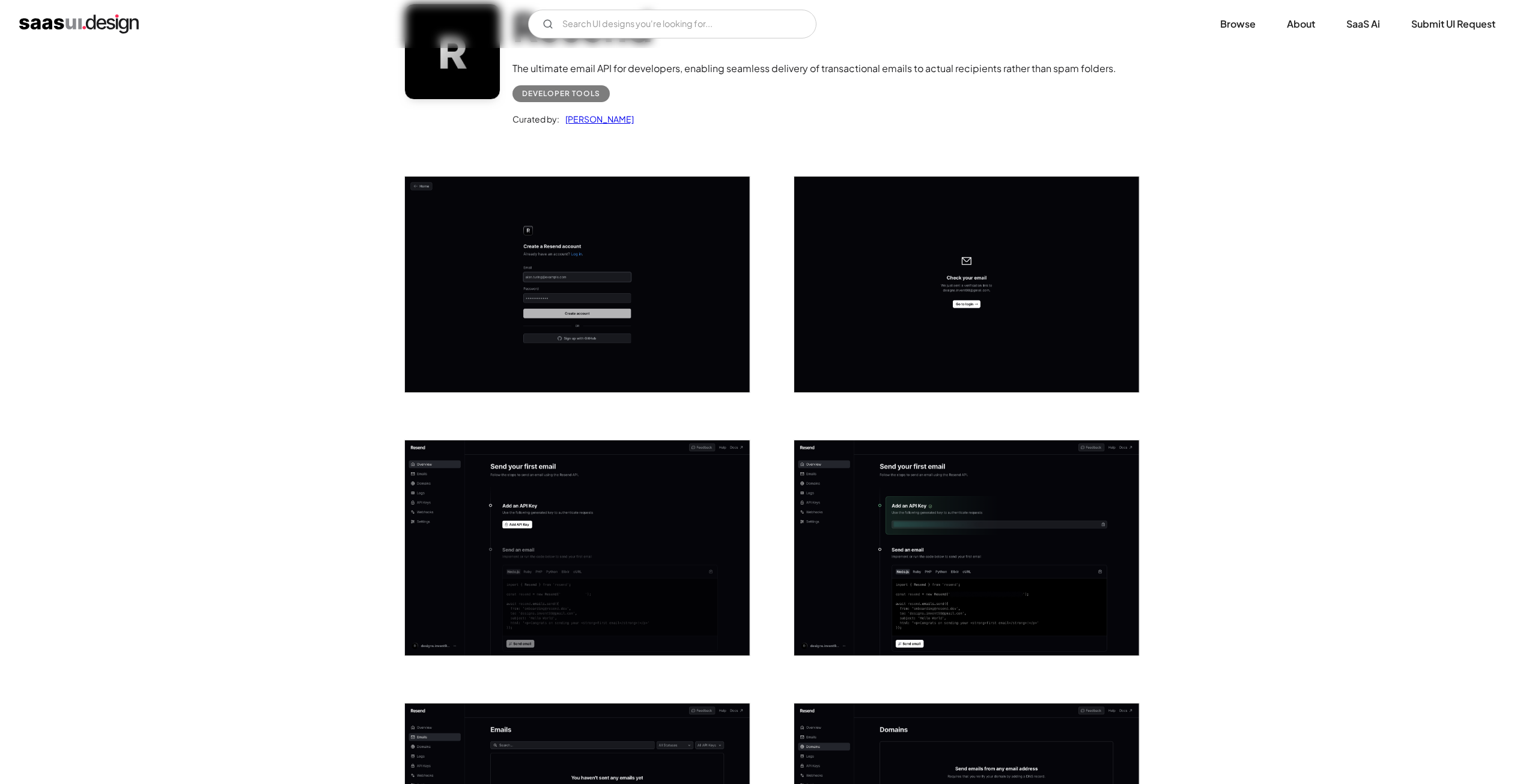
scroll to position [0, 0]
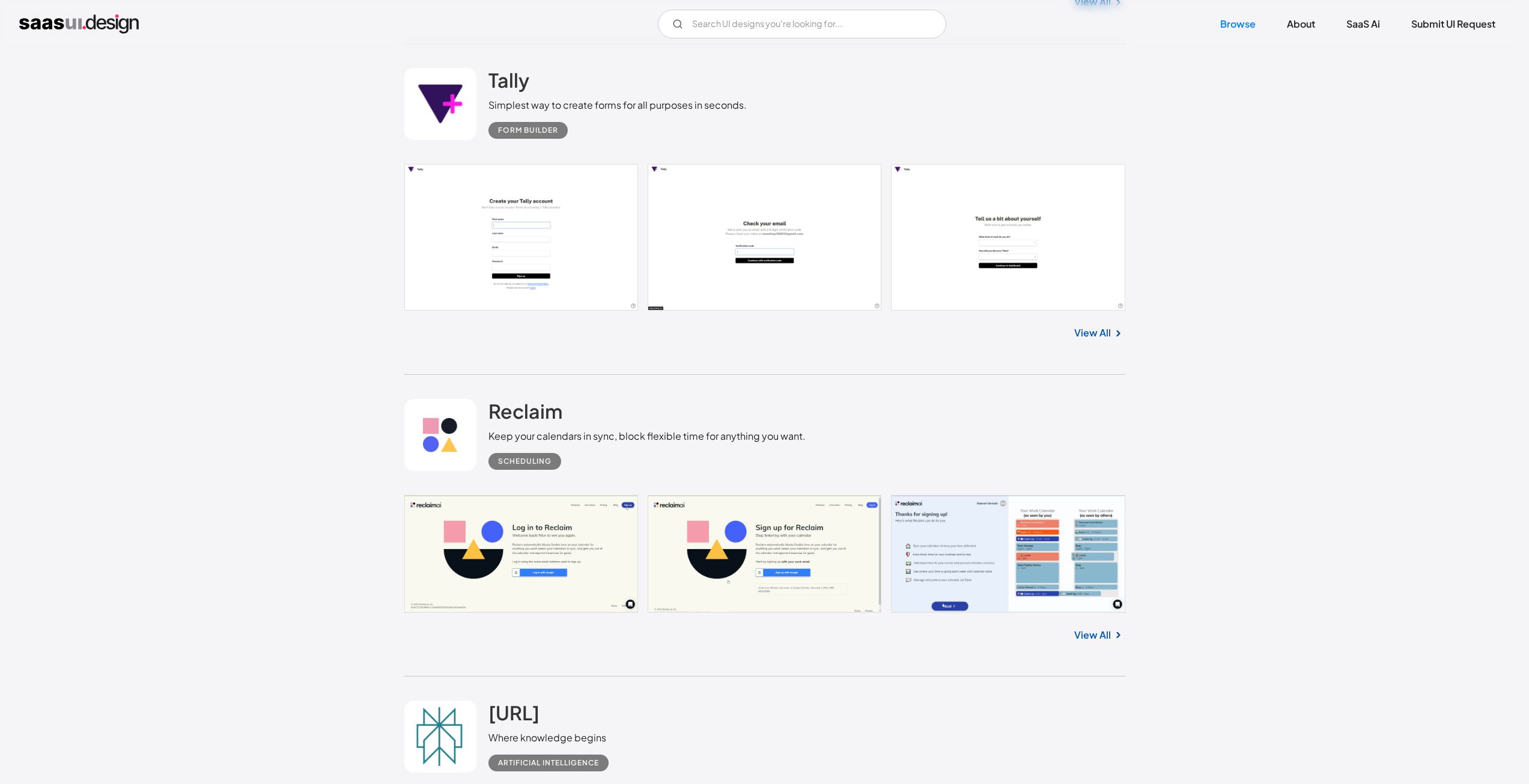
scroll to position [26299, 0]
click at [1096, 329] on link "View All" at bounding box center [1093, 333] width 37 height 15
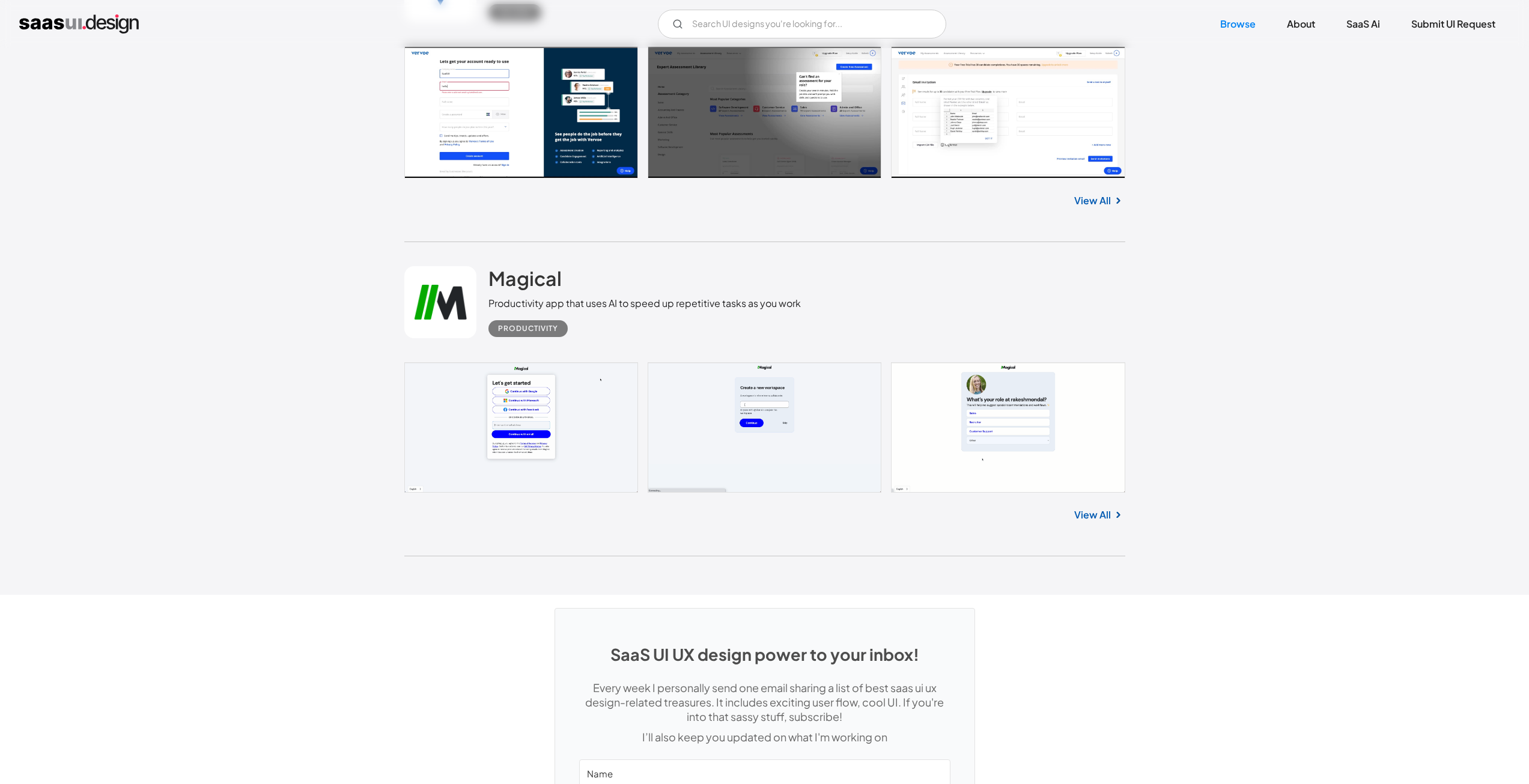
scroll to position [32037, 0]
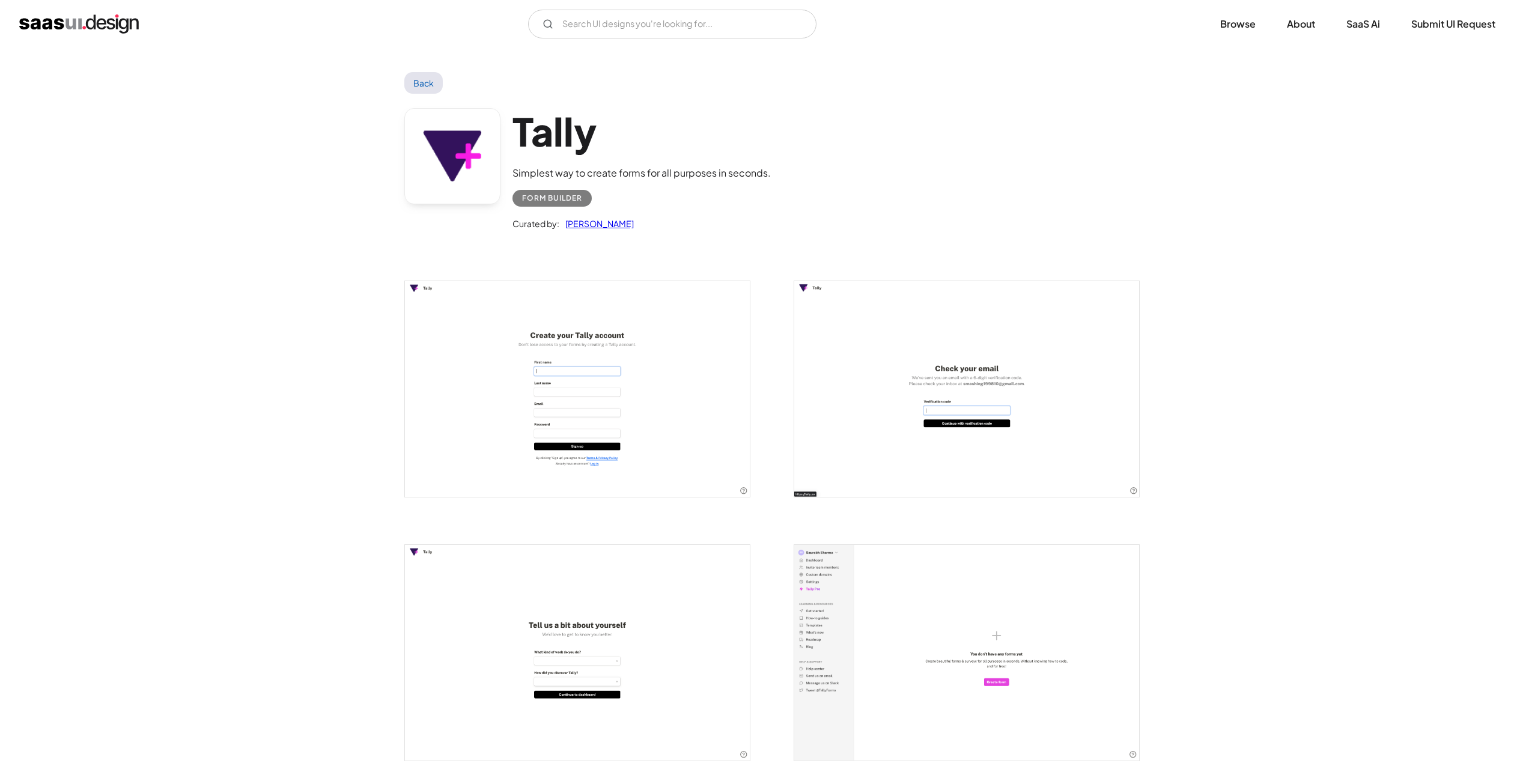
scroll to position [300, 0]
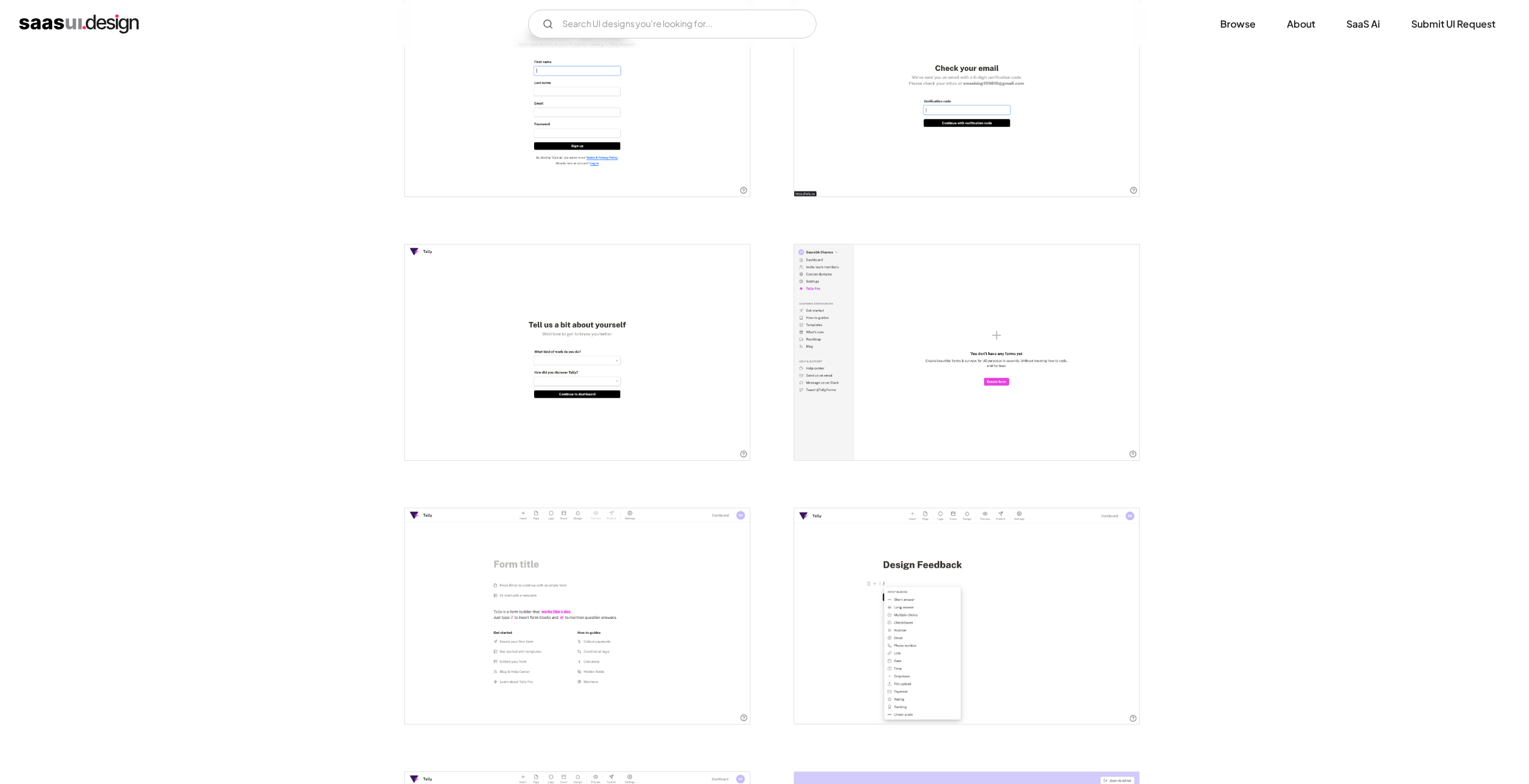
click at [939, 302] on img "open lightbox" at bounding box center [967, 352] width 345 height 216
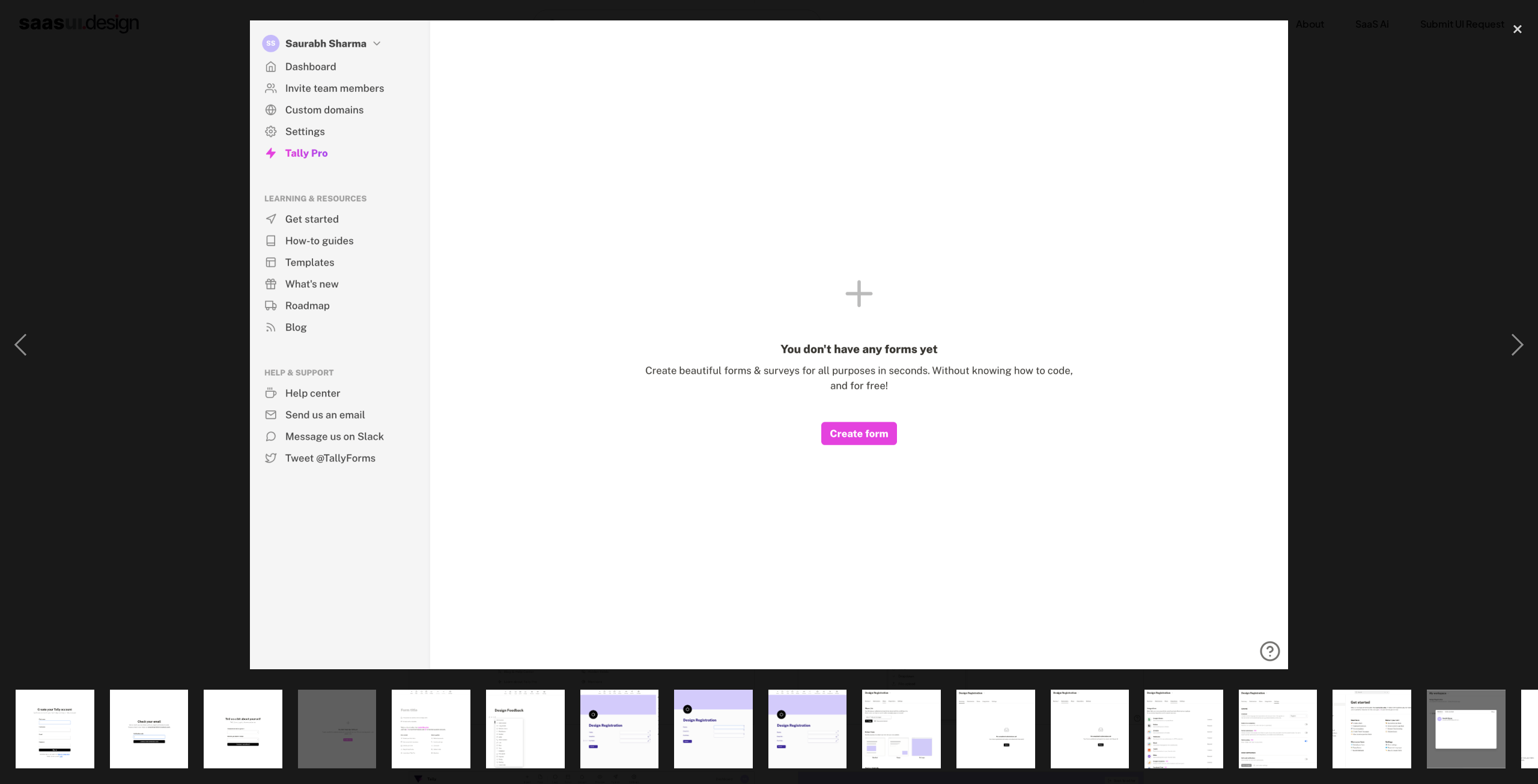
click at [140, 186] on div at bounding box center [769, 344] width 1538 height 658
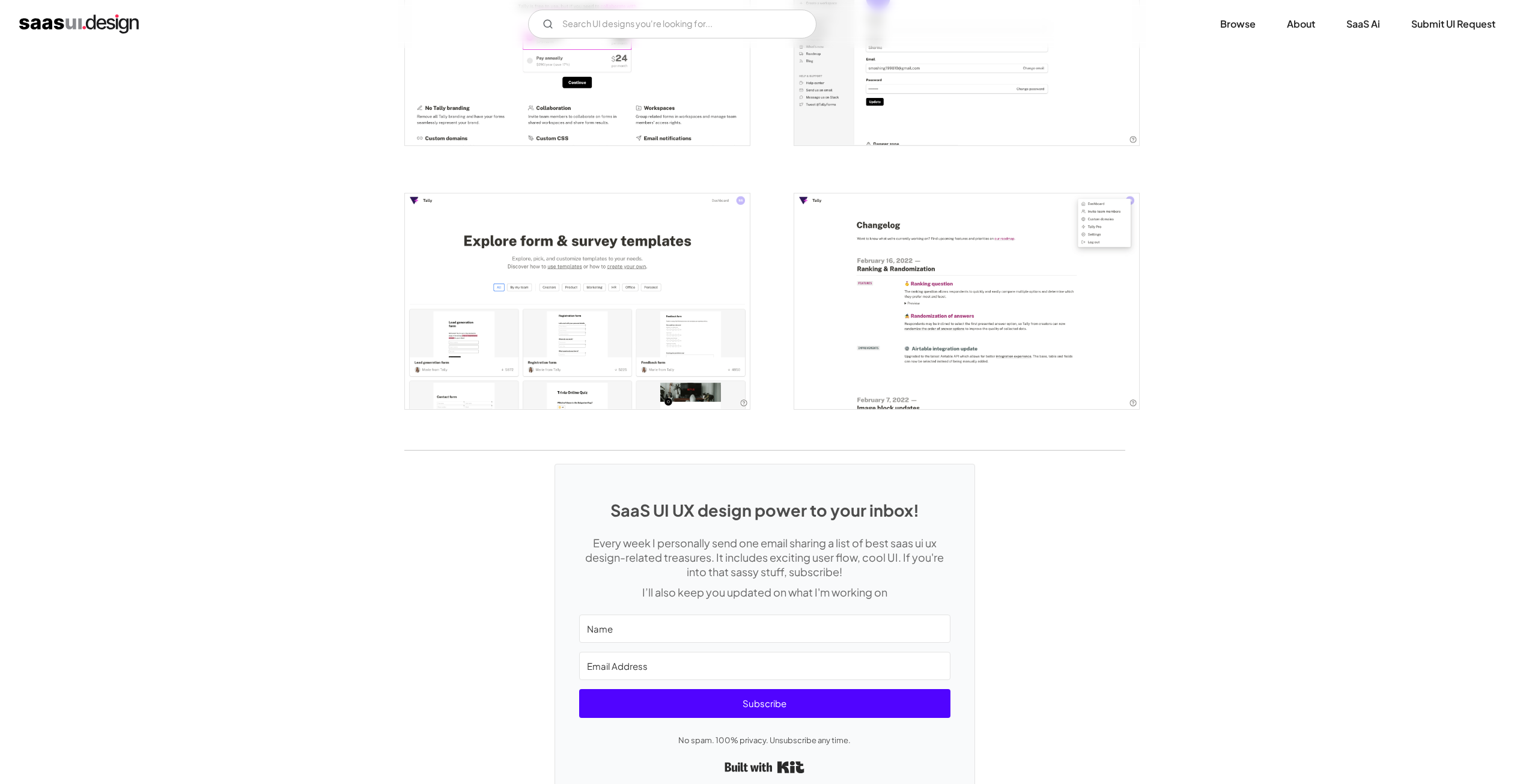
scroll to position [2222, 0]
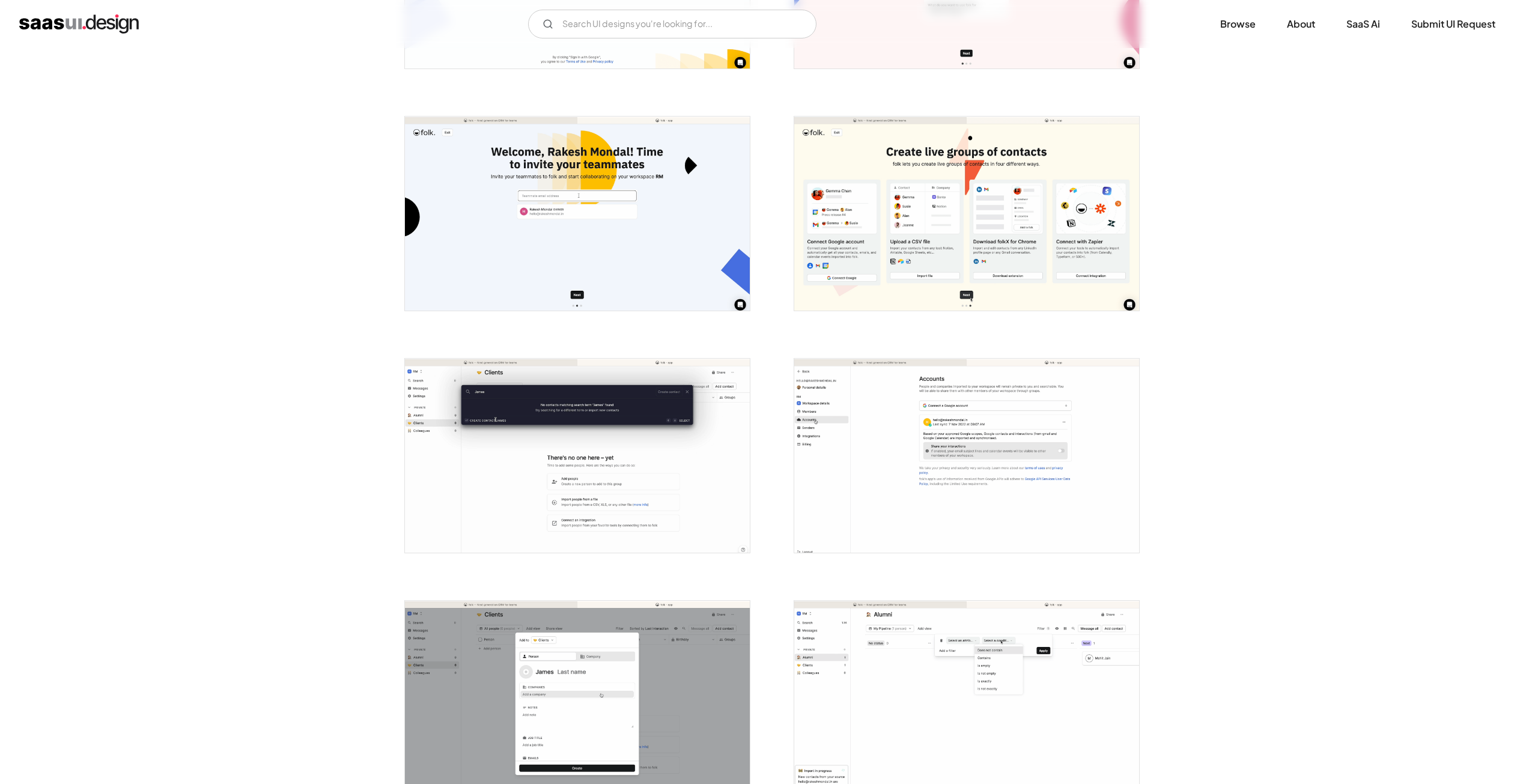
scroll to position [661, 0]
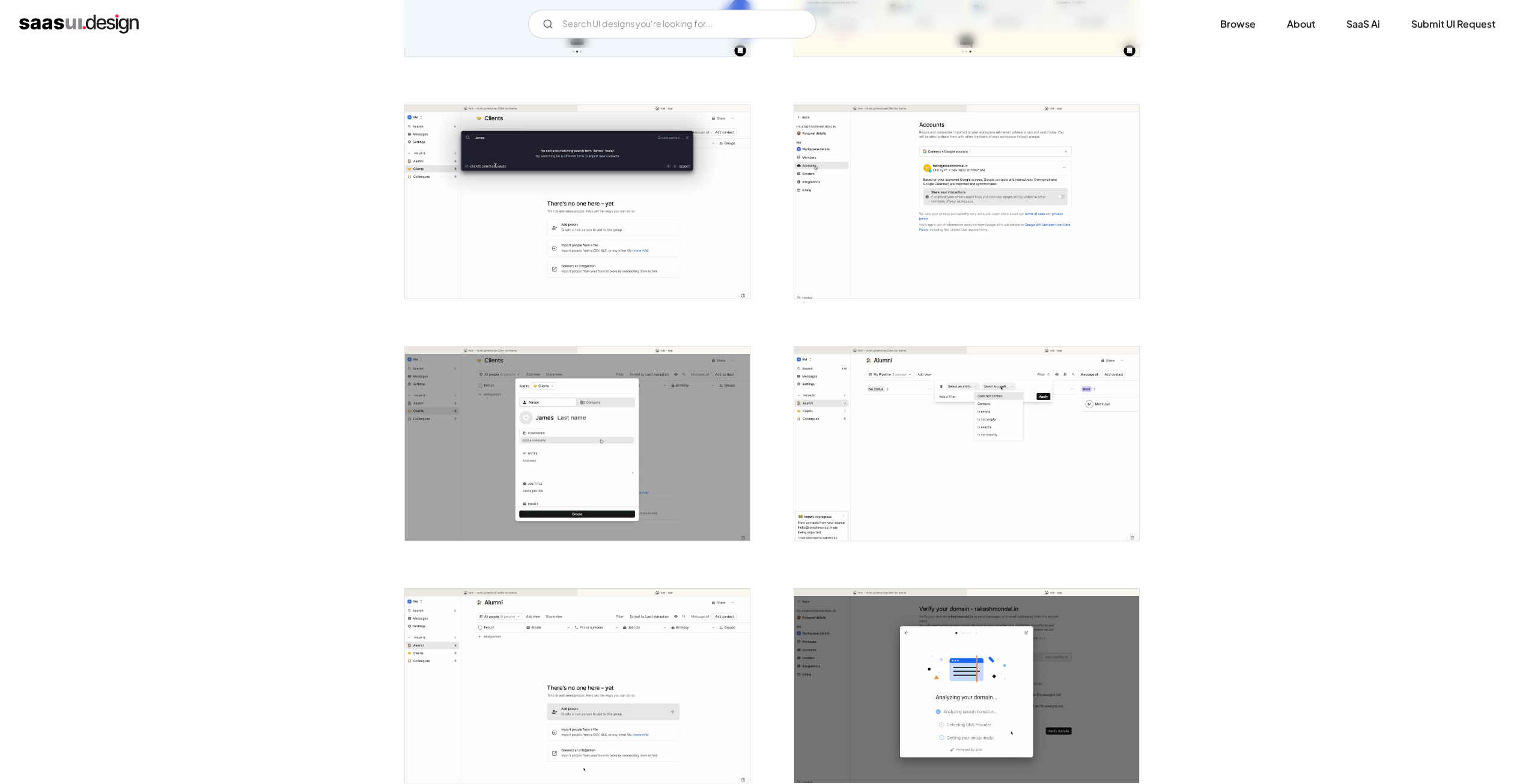
click at [504, 188] on img "open lightbox" at bounding box center [577, 202] width 345 height 194
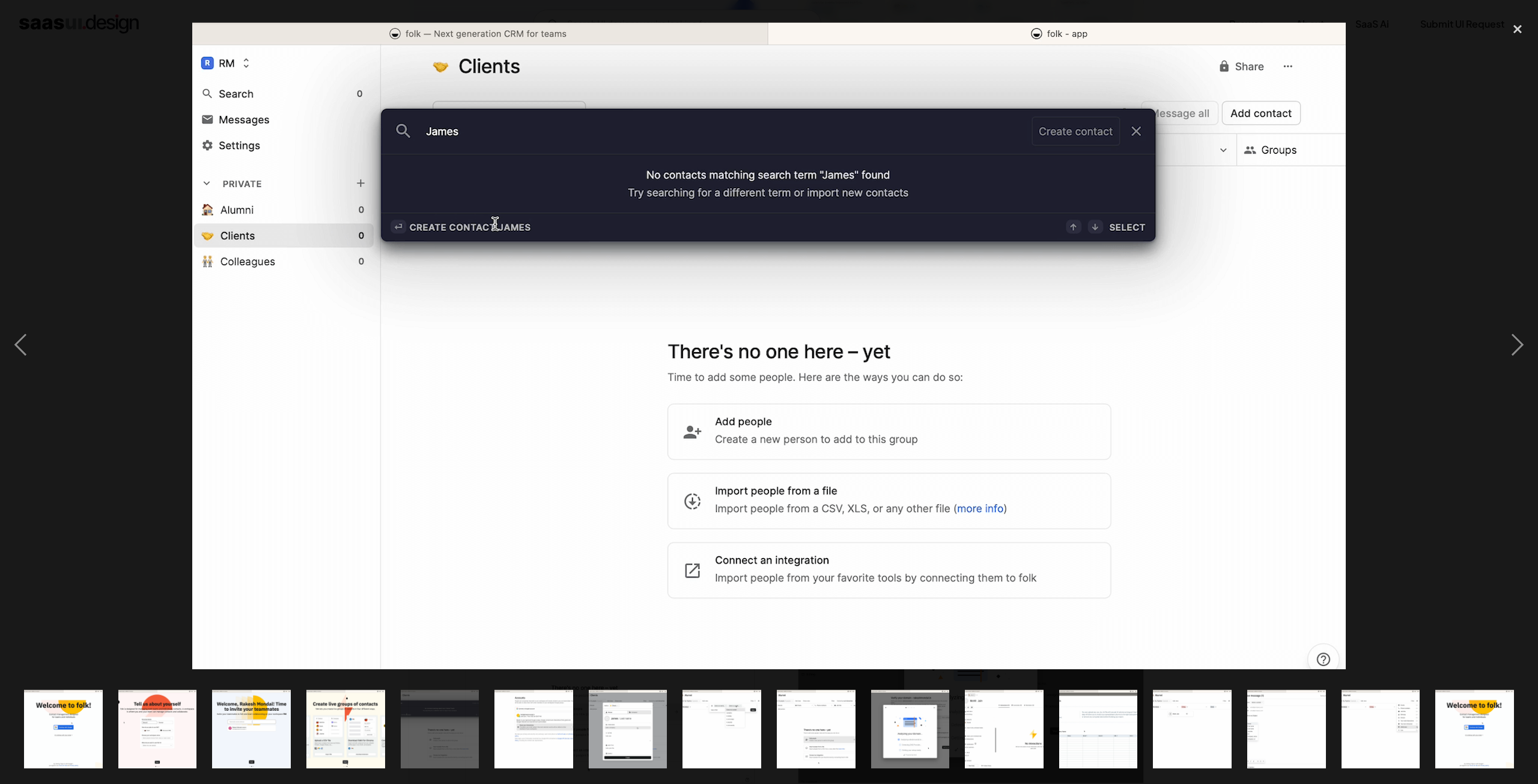
click at [116, 170] on div at bounding box center [769, 344] width 1538 height 658
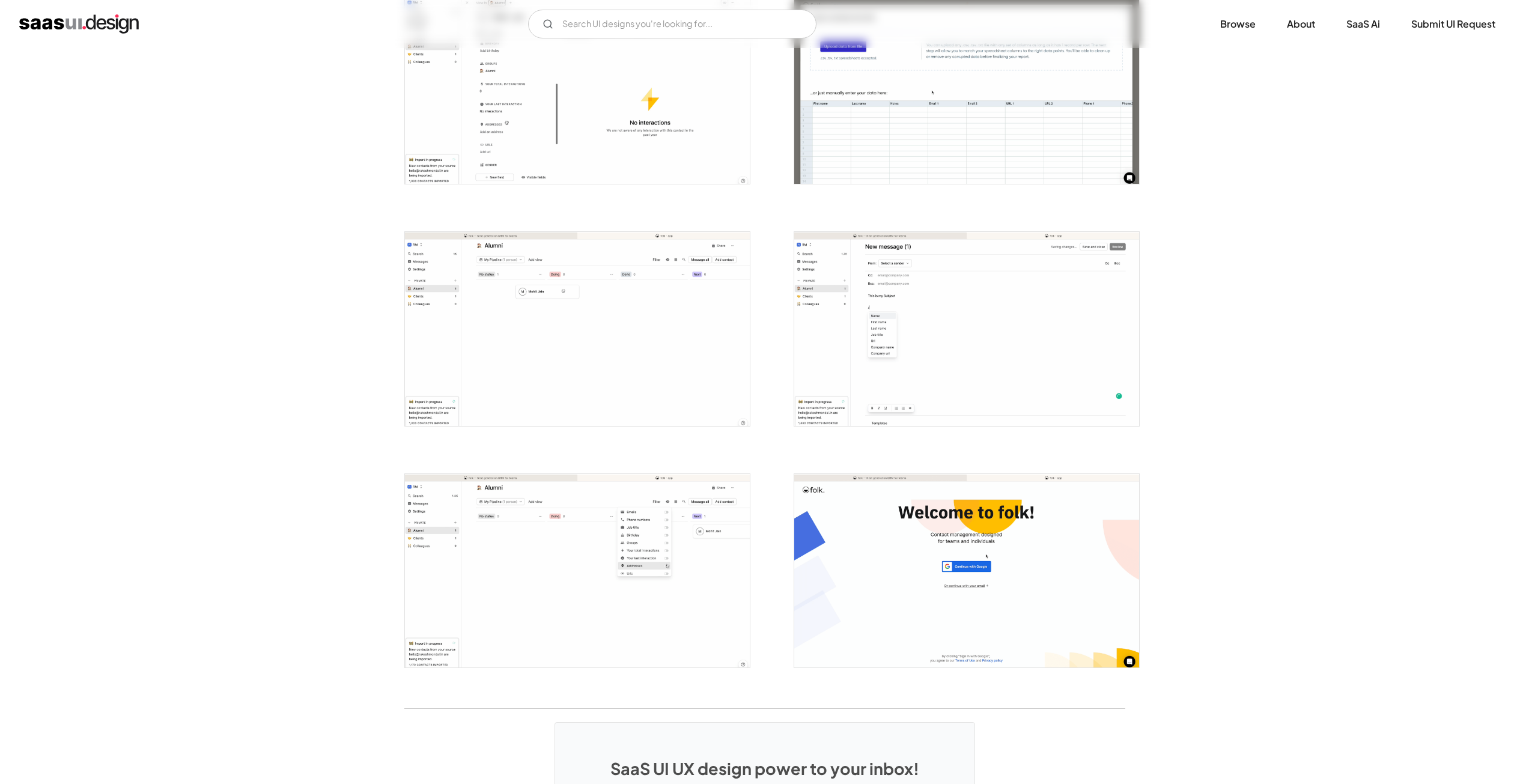
scroll to position [1561, 0]
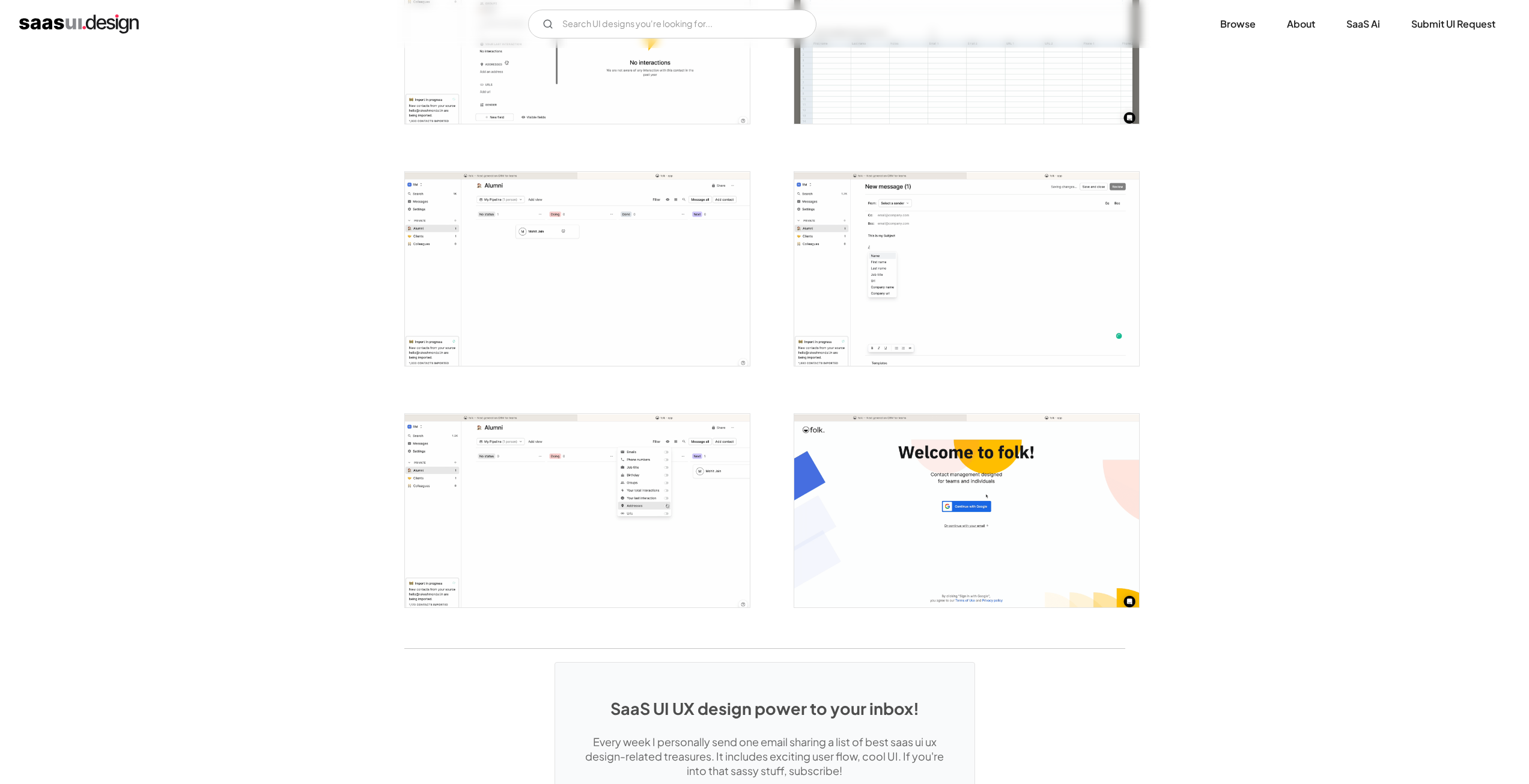
click at [526, 213] on img "open lightbox" at bounding box center [577, 269] width 345 height 194
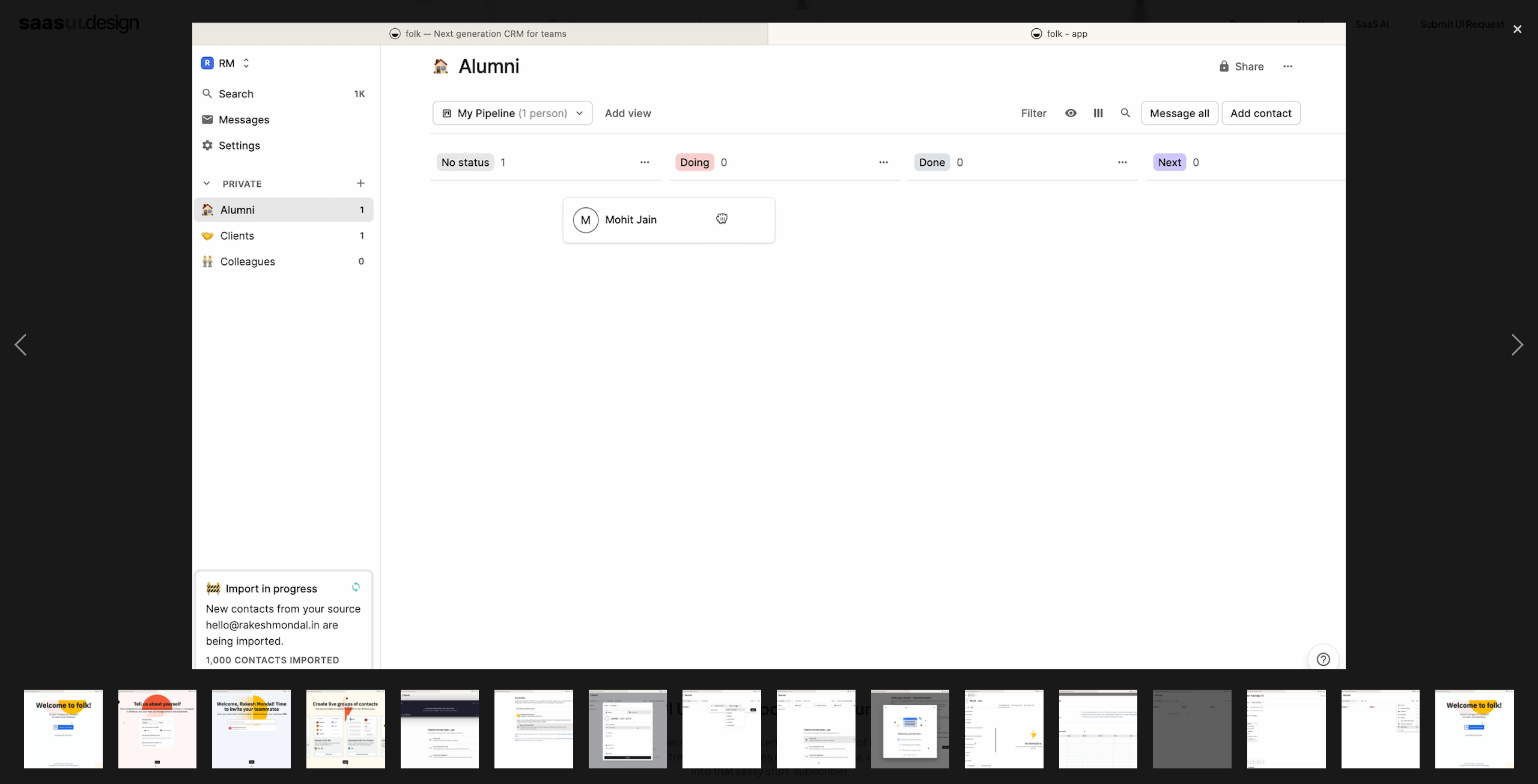
click at [121, 185] on div at bounding box center [769, 344] width 1538 height 658
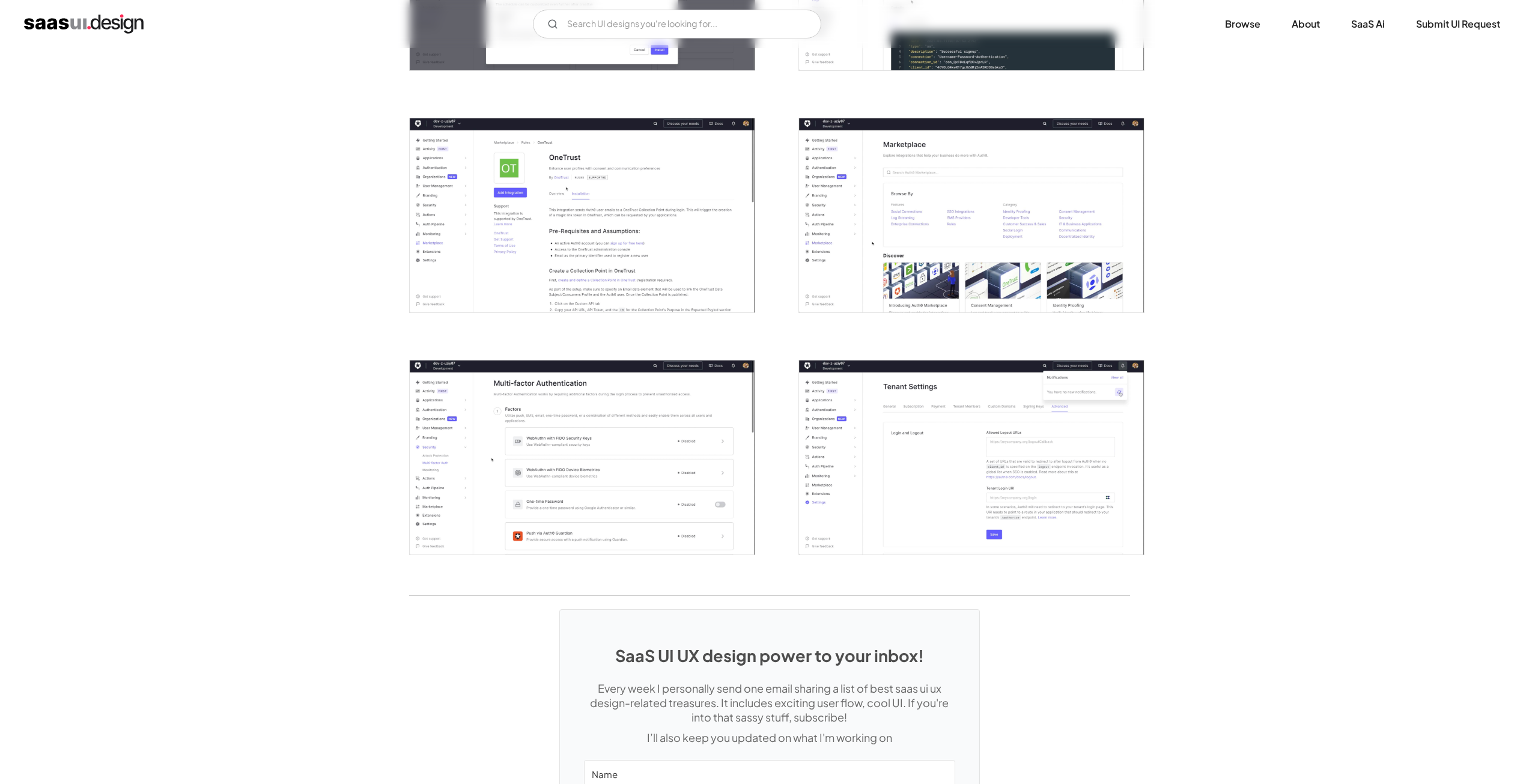
scroll to position [2789, 0]
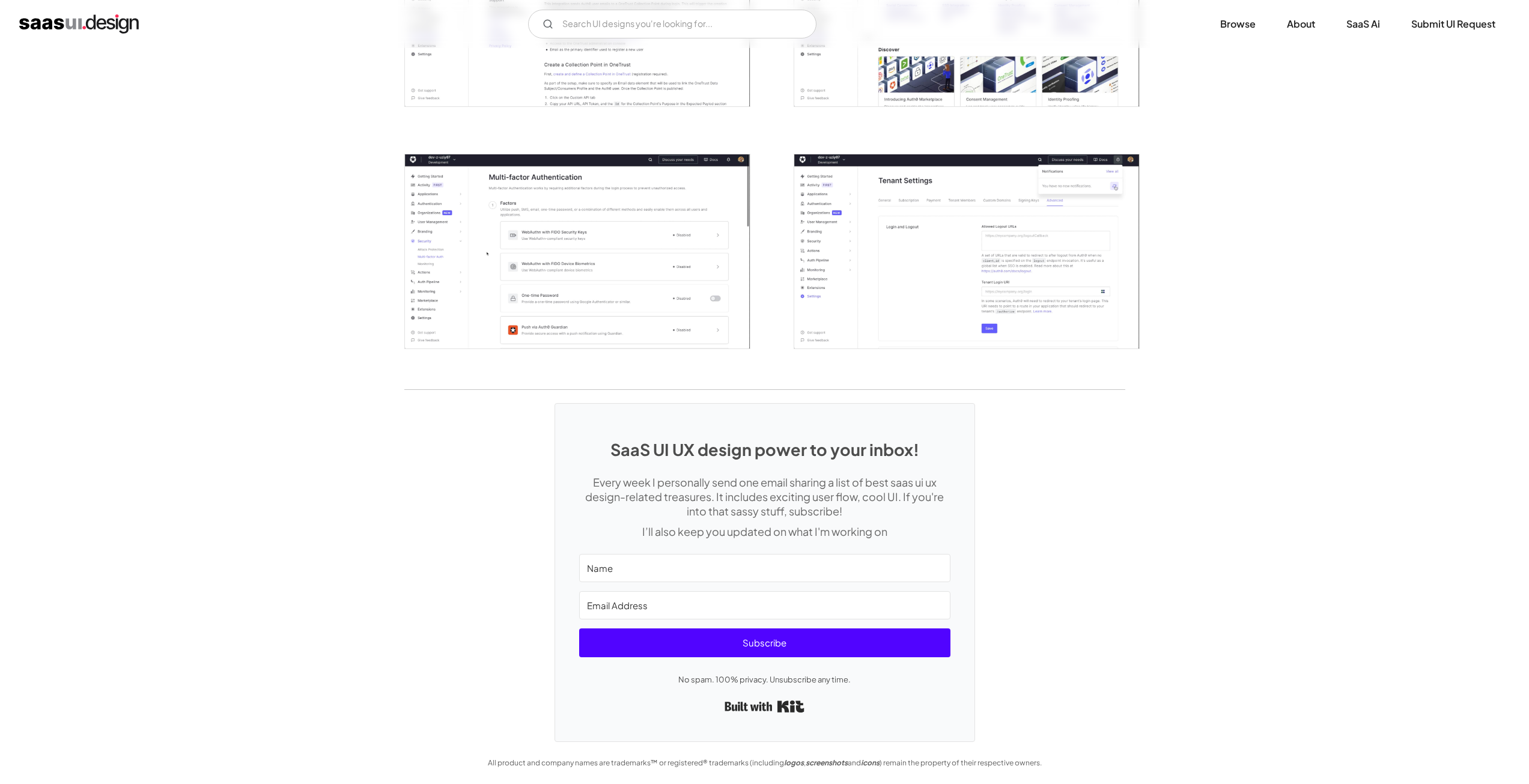
click at [490, 247] on img "open lightbox" at bounding box center [577, 251] width 345 height 194
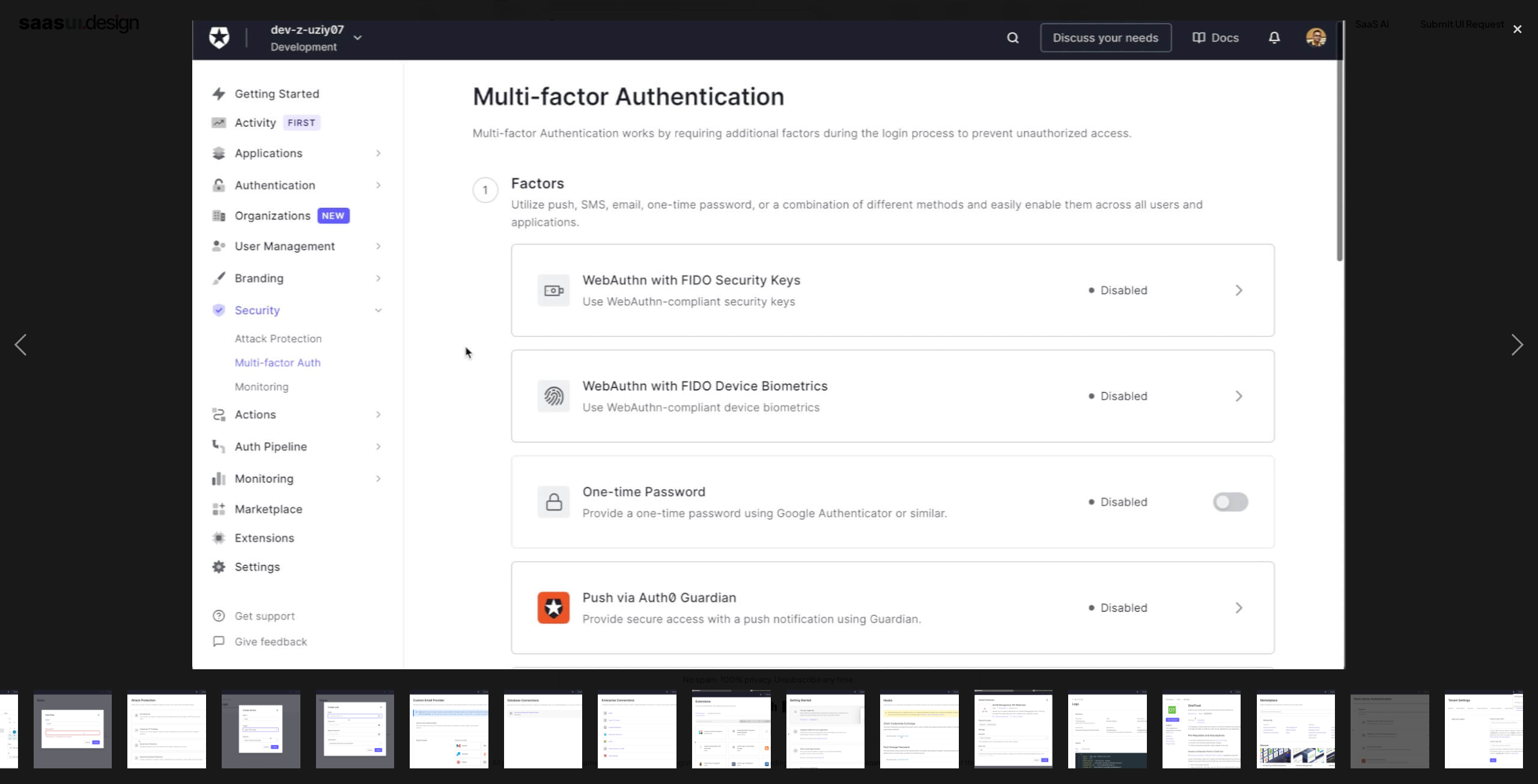
scroll to position [0, 735]
click at [476, 708] on img "show item 13 of 24" at bounding box center [448, 729] width 140 height 79
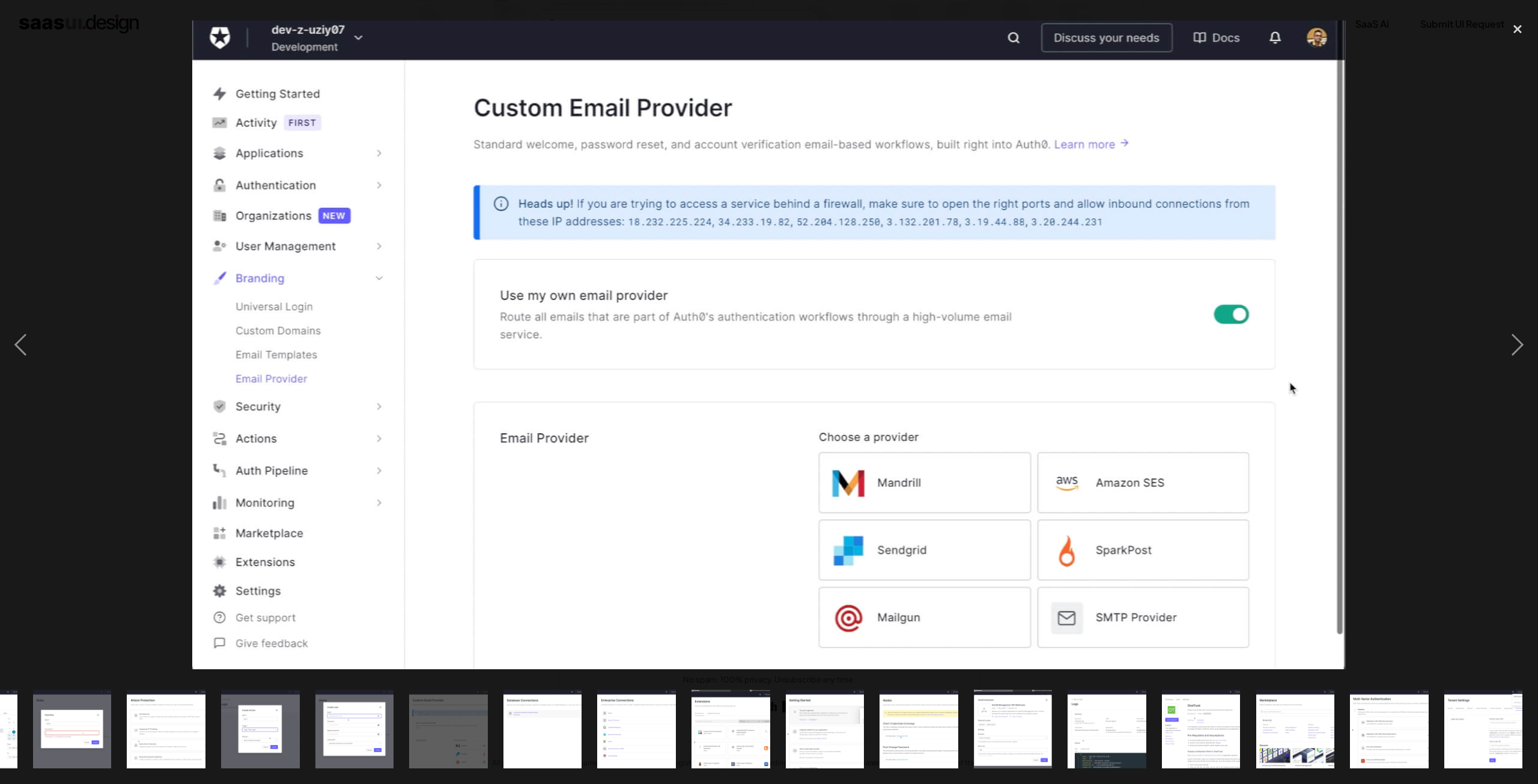
click at [554, 718] on img "show item 14 of 24" at bounding box center [542, 729] width 140 height 79
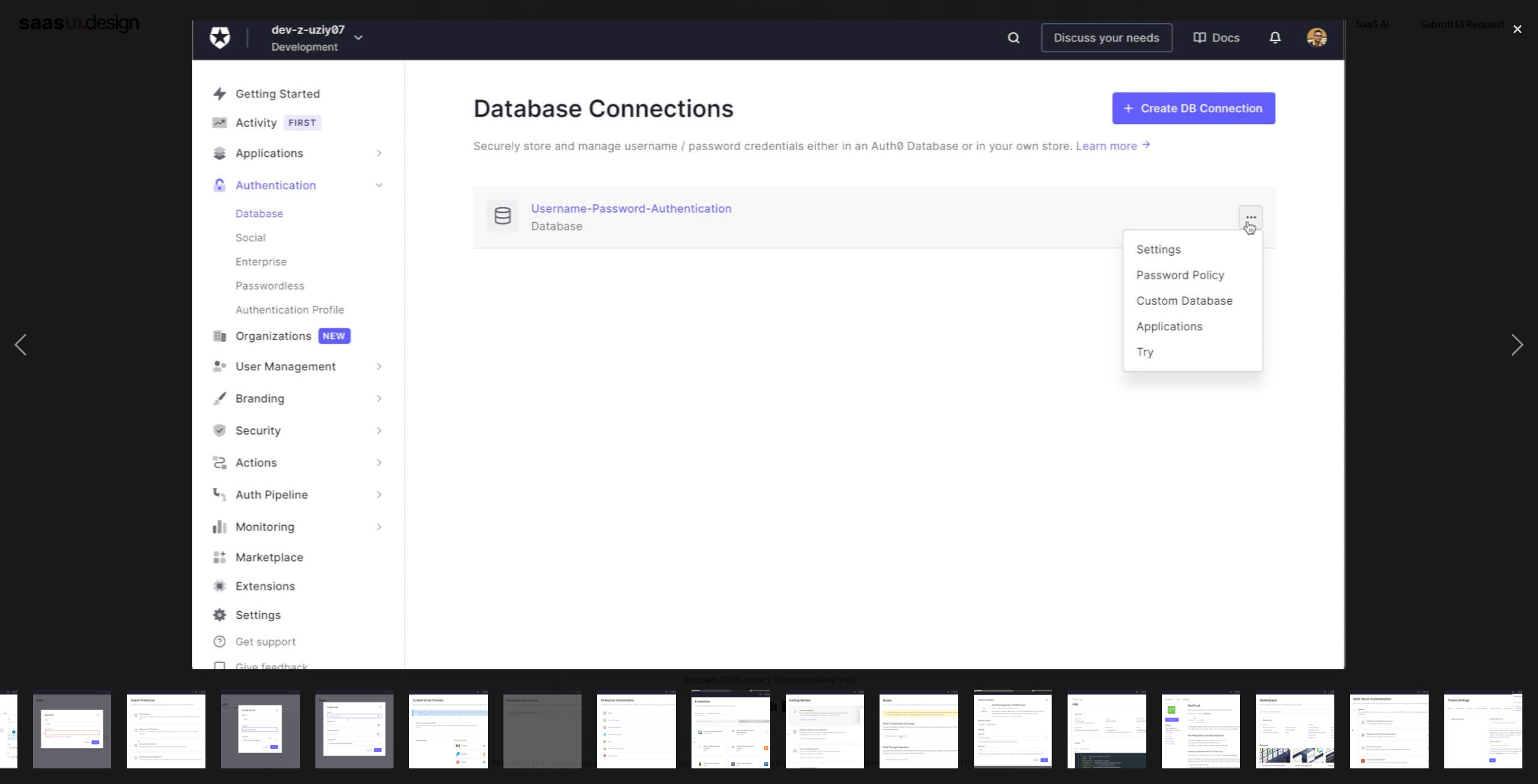
click at [612, 716] on img "show item 15 of 24" at bounding box center [637, 729] width 140 height 79
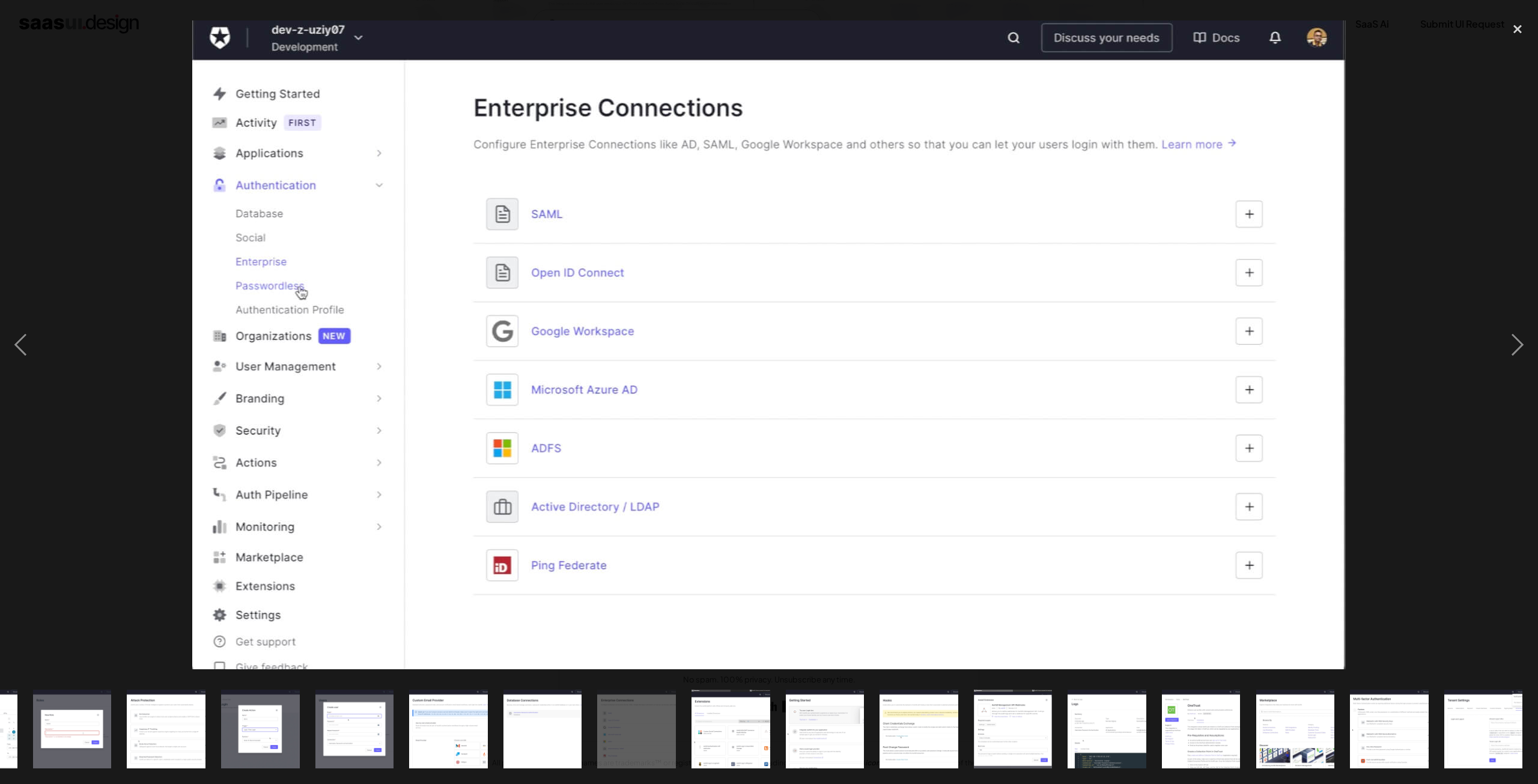
click at [727, 707] on img "show item 16 of 24" at bounding box center [730, 729] width 140 height 79
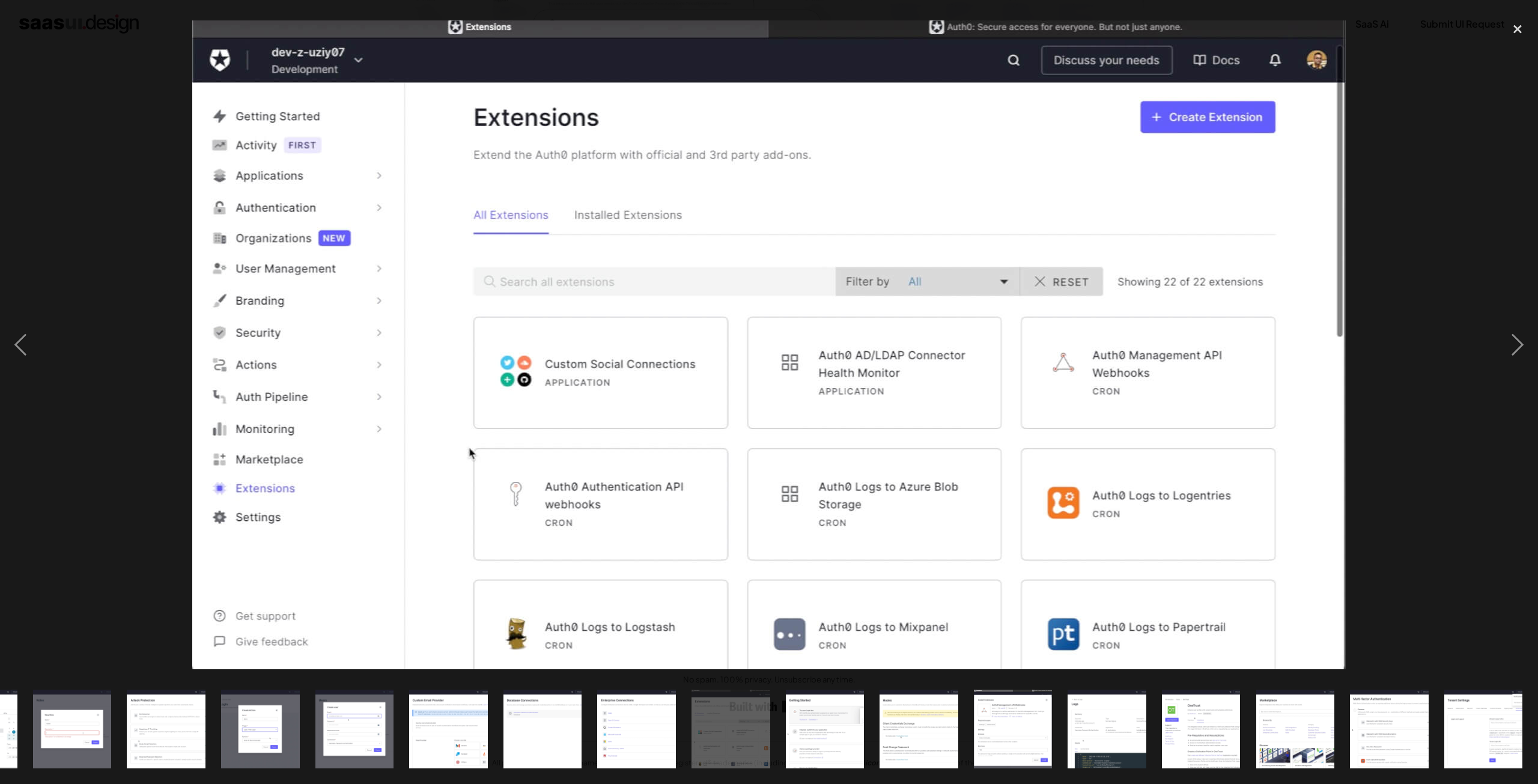
click at [922, 714] on img "show item 18 of 24" at bounding box center [919, 729] width 140 height 79
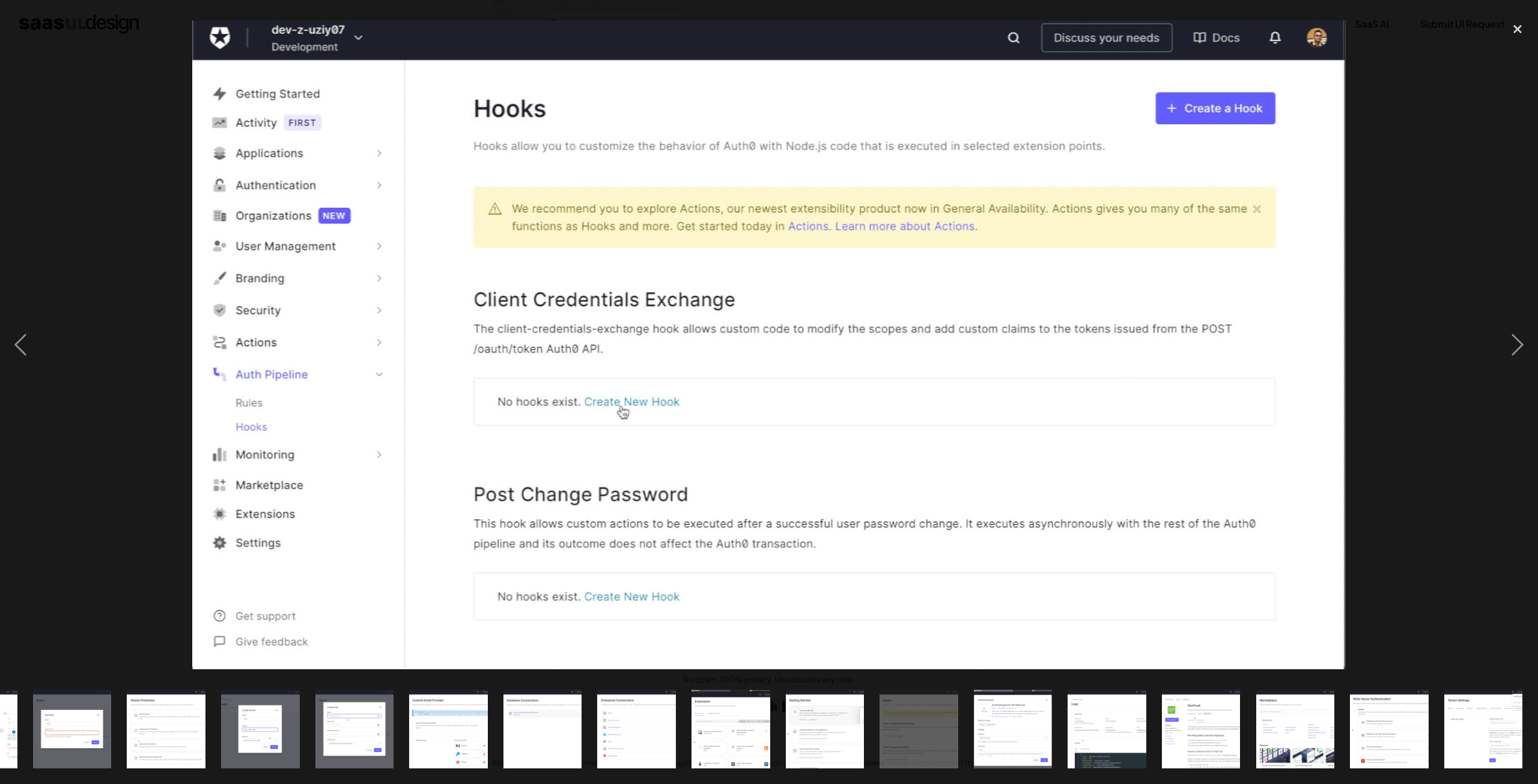
click at [1007, 715] on img "show item 19 of 24" at bounding box center [1013, 729] width 140 height 79
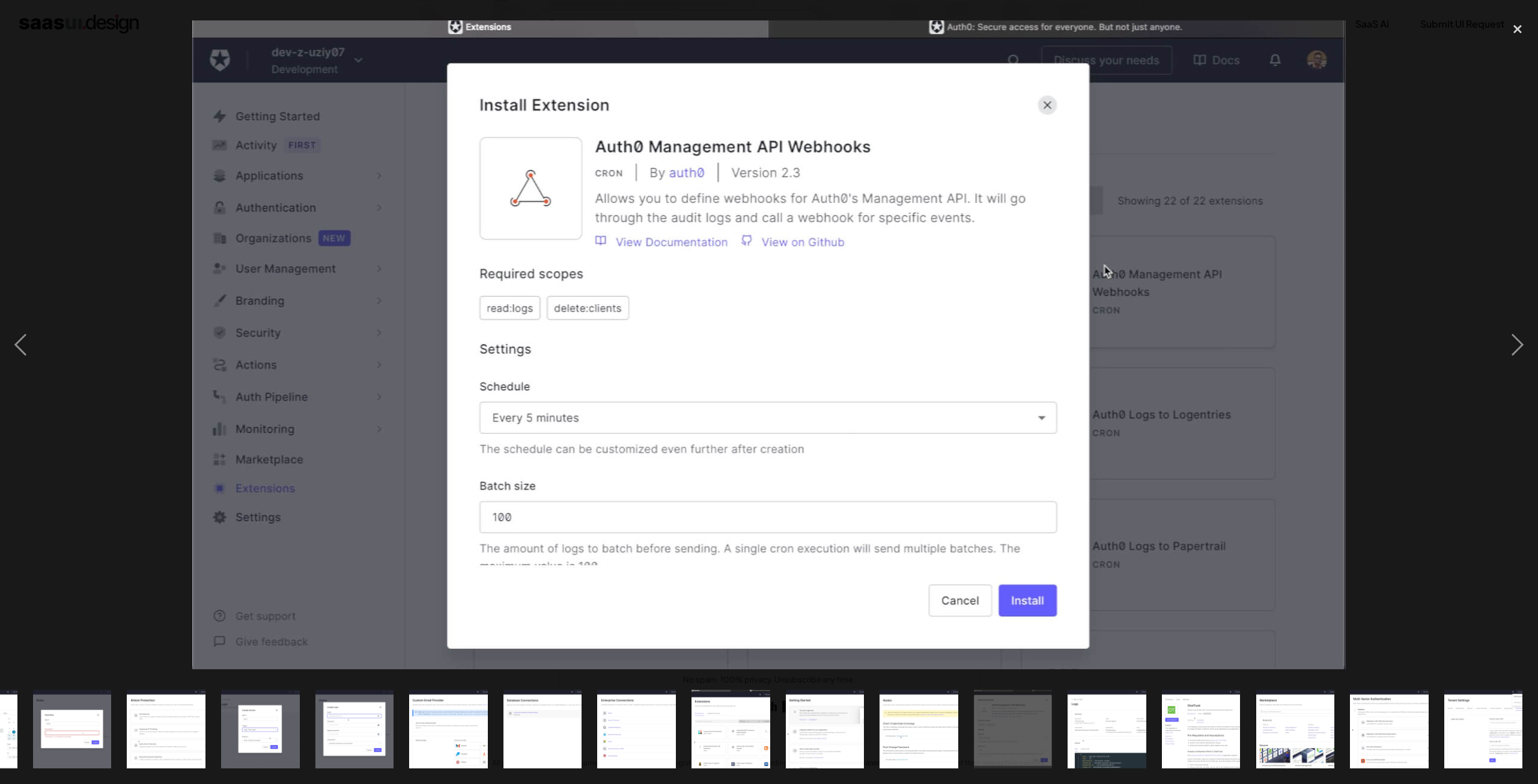
click at [910, 710] on img "show item 18 of 24" at bounding box center [919, 729] width 140 height 79
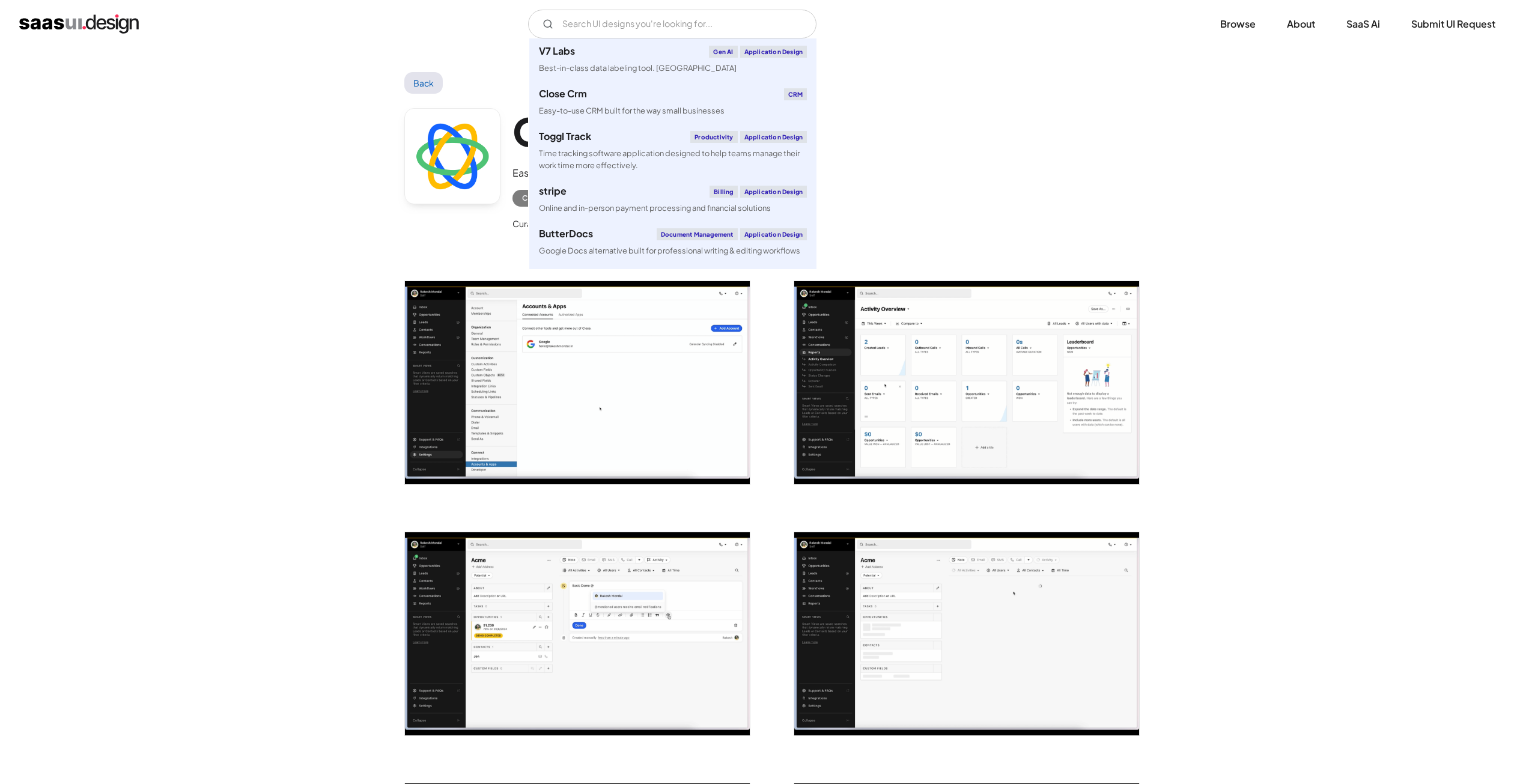
scroll to position [180, 0]
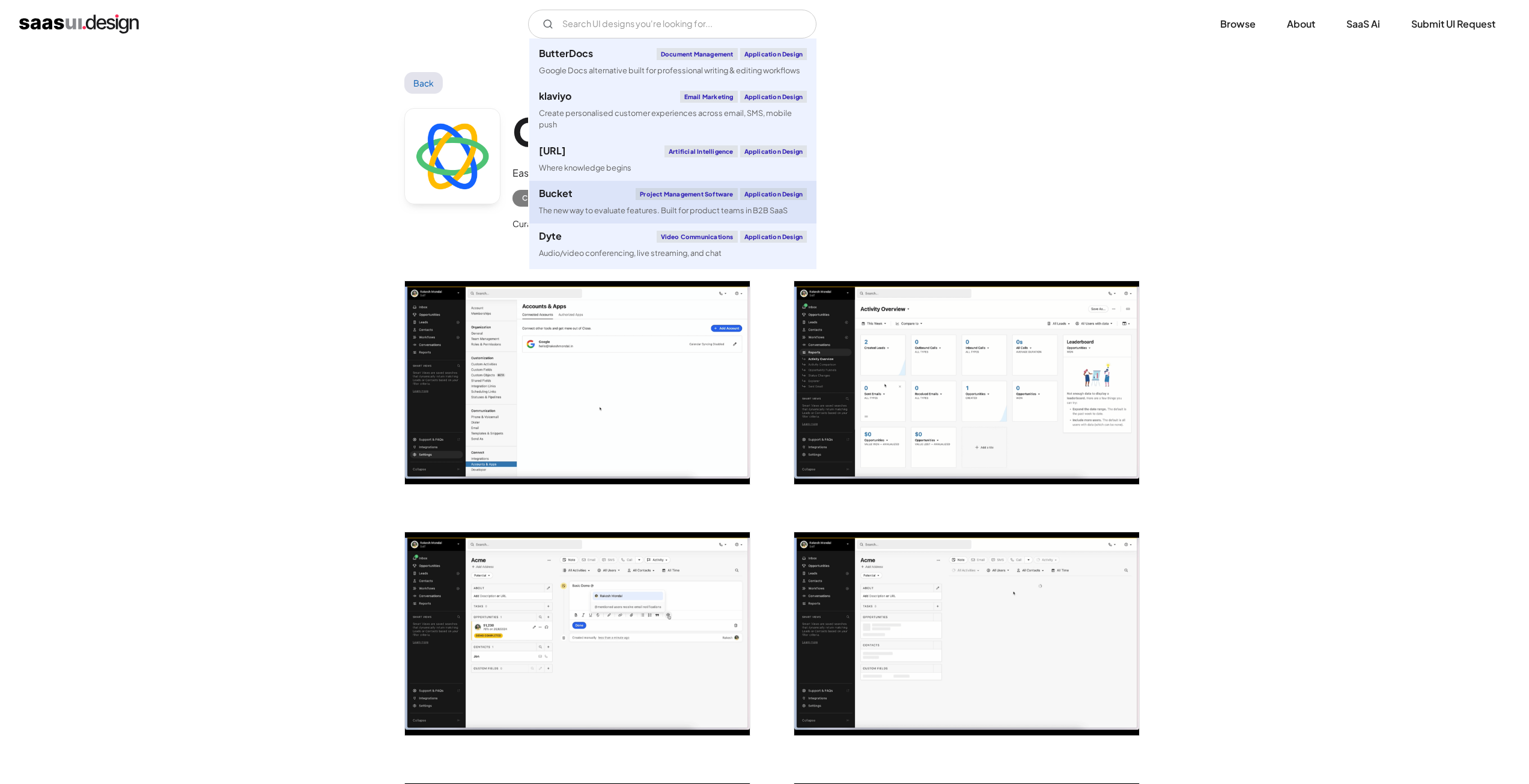
click at [596, 195] on div "Bucket Project Management Software Application Design" at bounding box center [672, 194] width 268 height 12
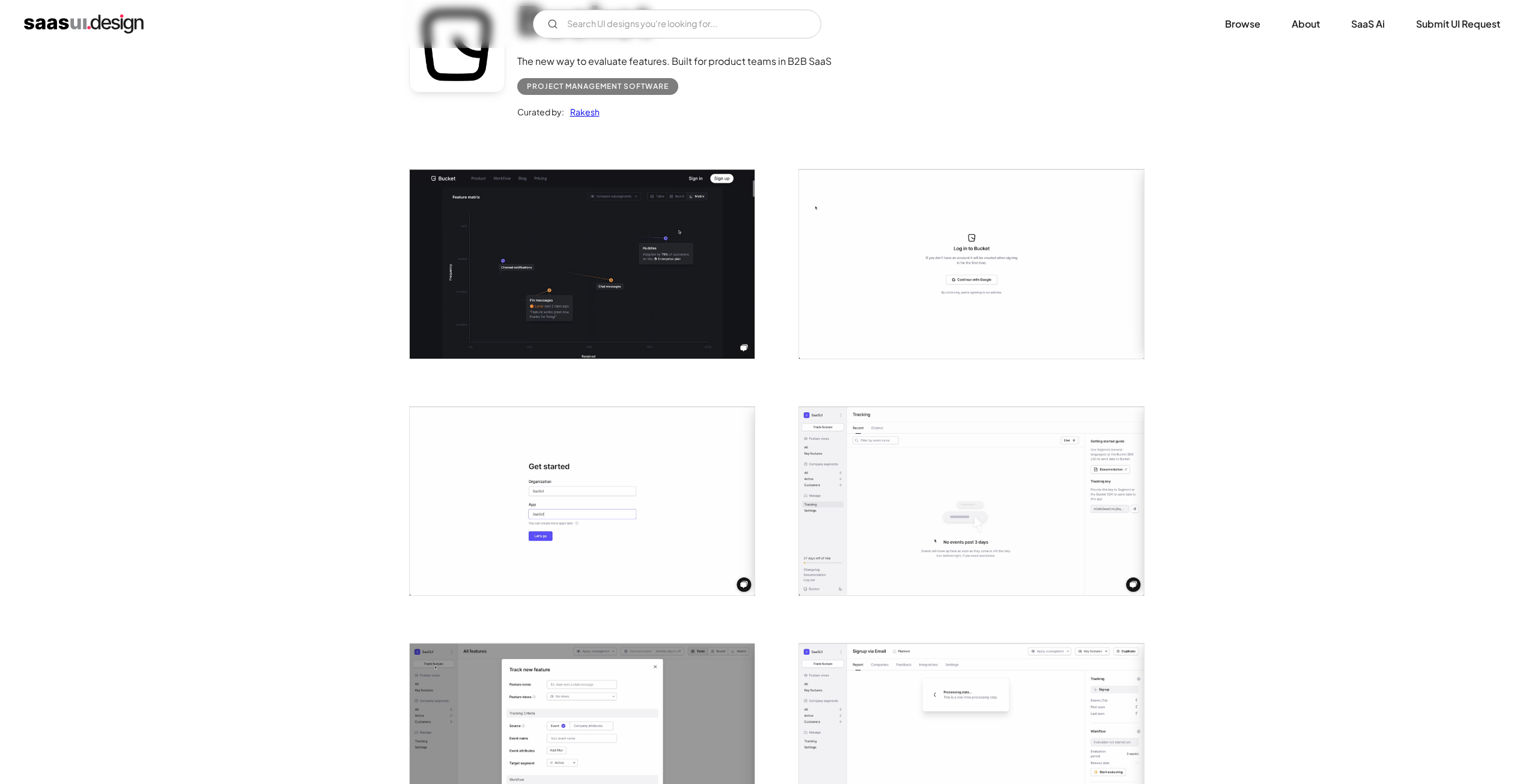
scroll to position [360, 0]
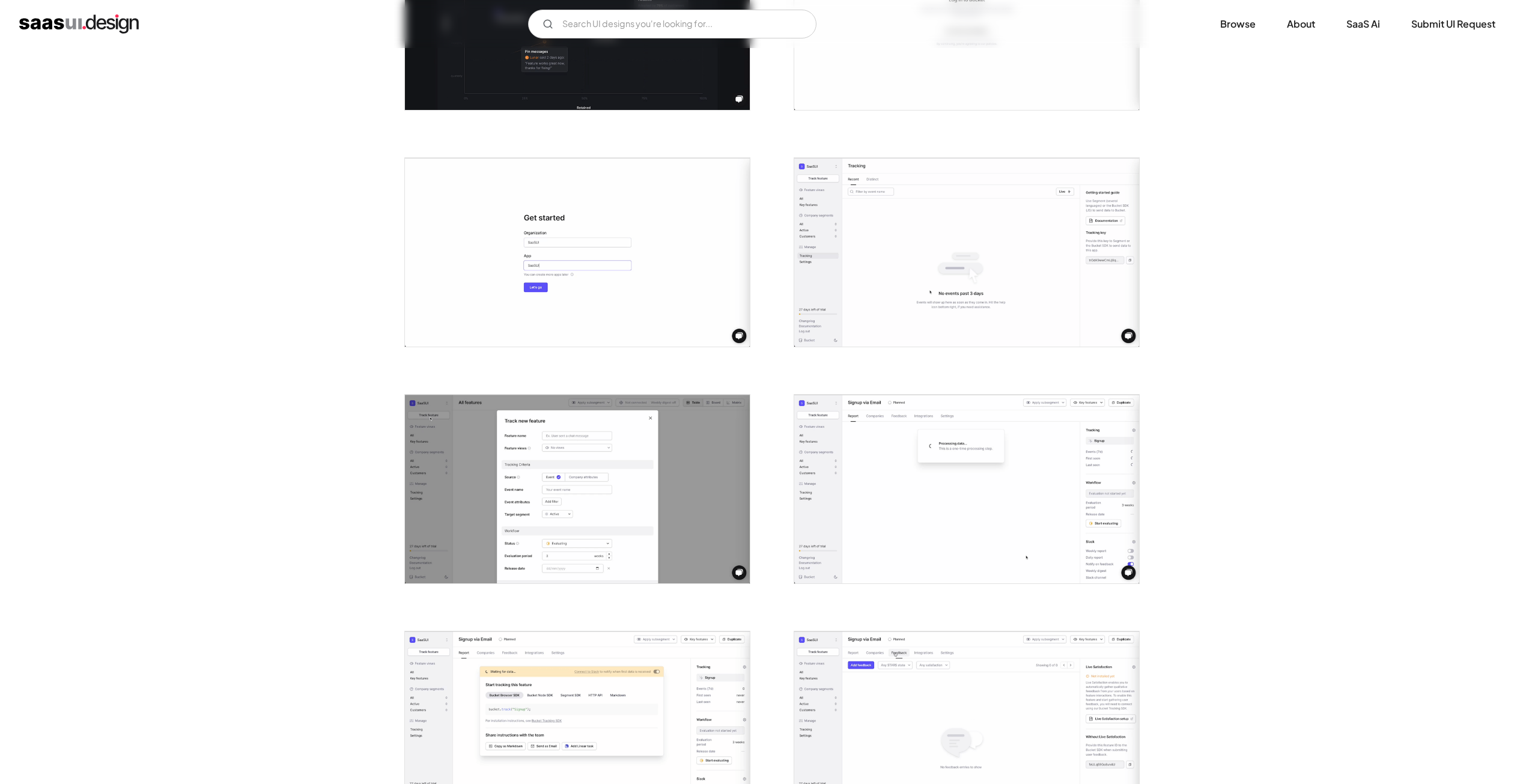
click at [923, 248] on img "open lightbox" at bounding box center [967, 252] width 345 height 189
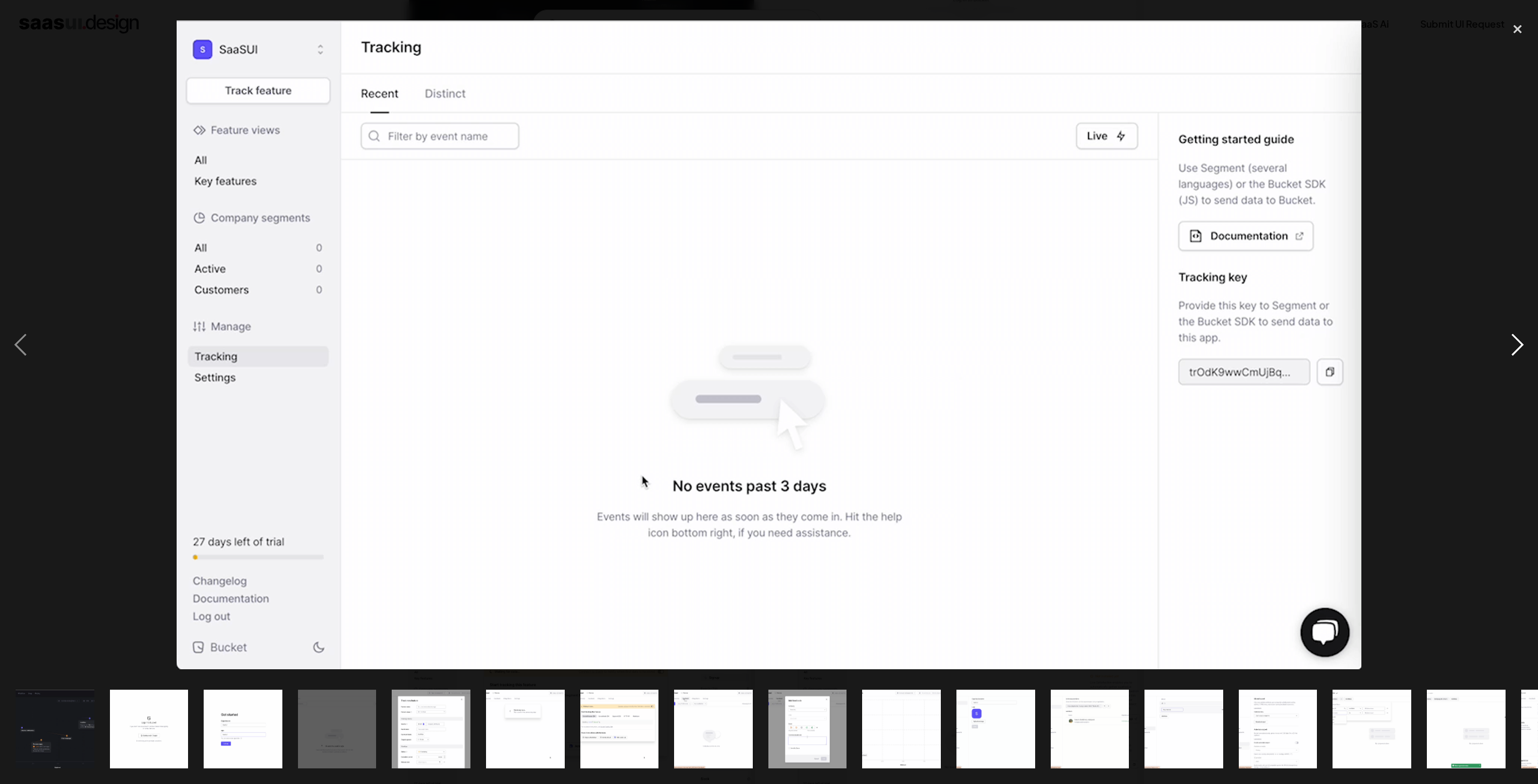
click at [1522, 343] on div "next image" at bounding box center [1518, 344] width 41 height 658
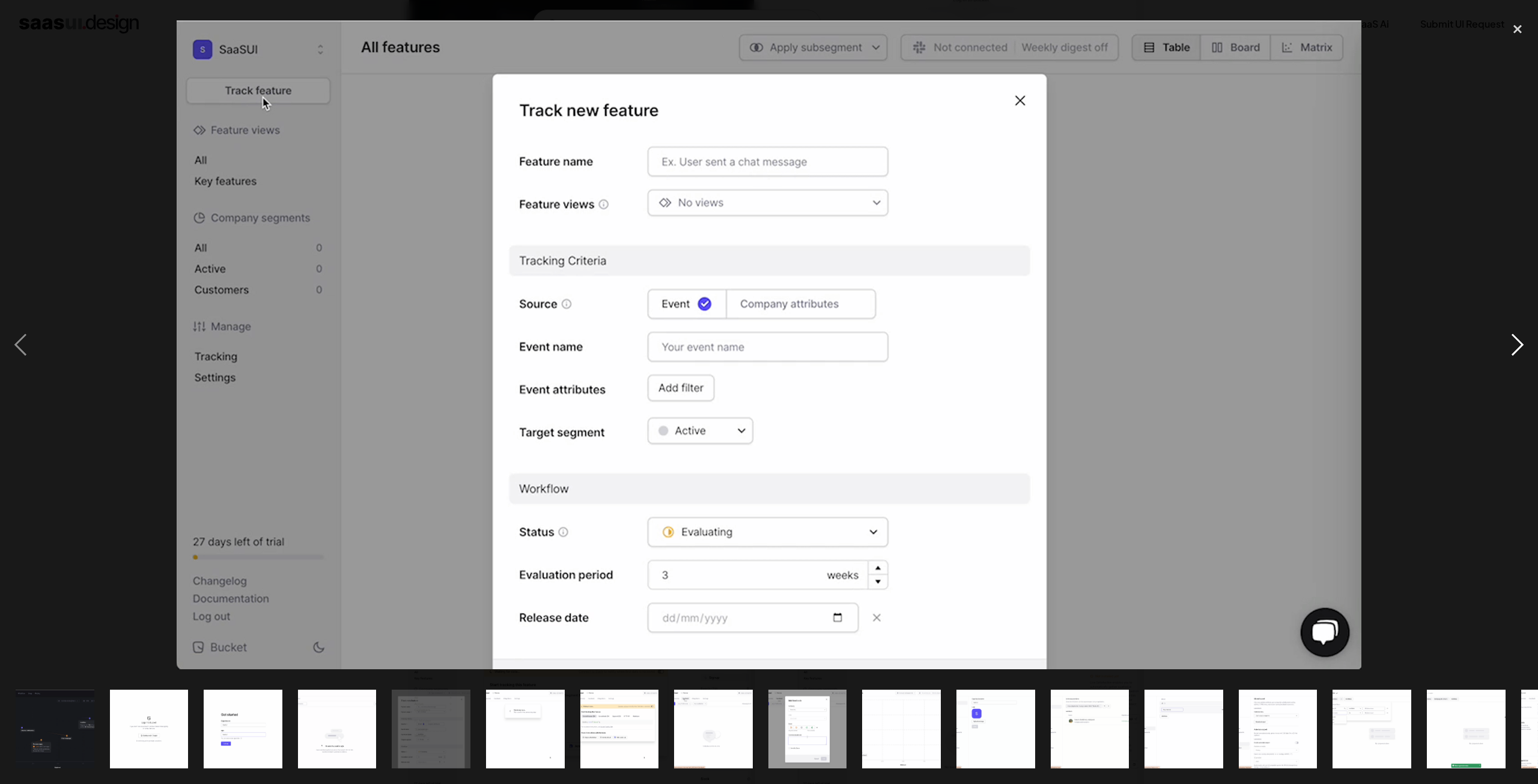
click at [1522, 343] on div "next image" at bounding box center [1518, 344] width 41 height 658
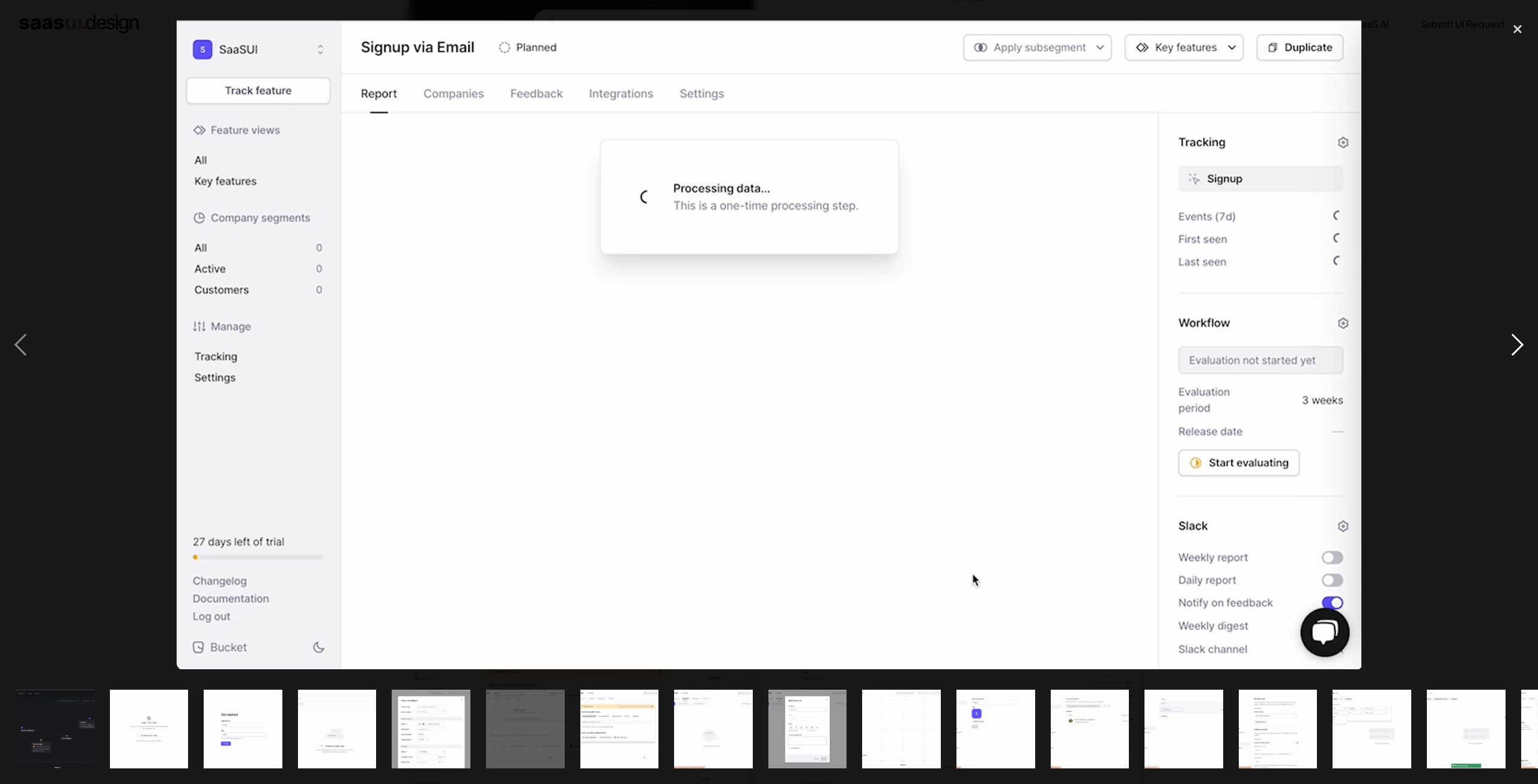
click at [1522, 343] on div "next image" at bounding box center [1518, 344] width 41 height 658
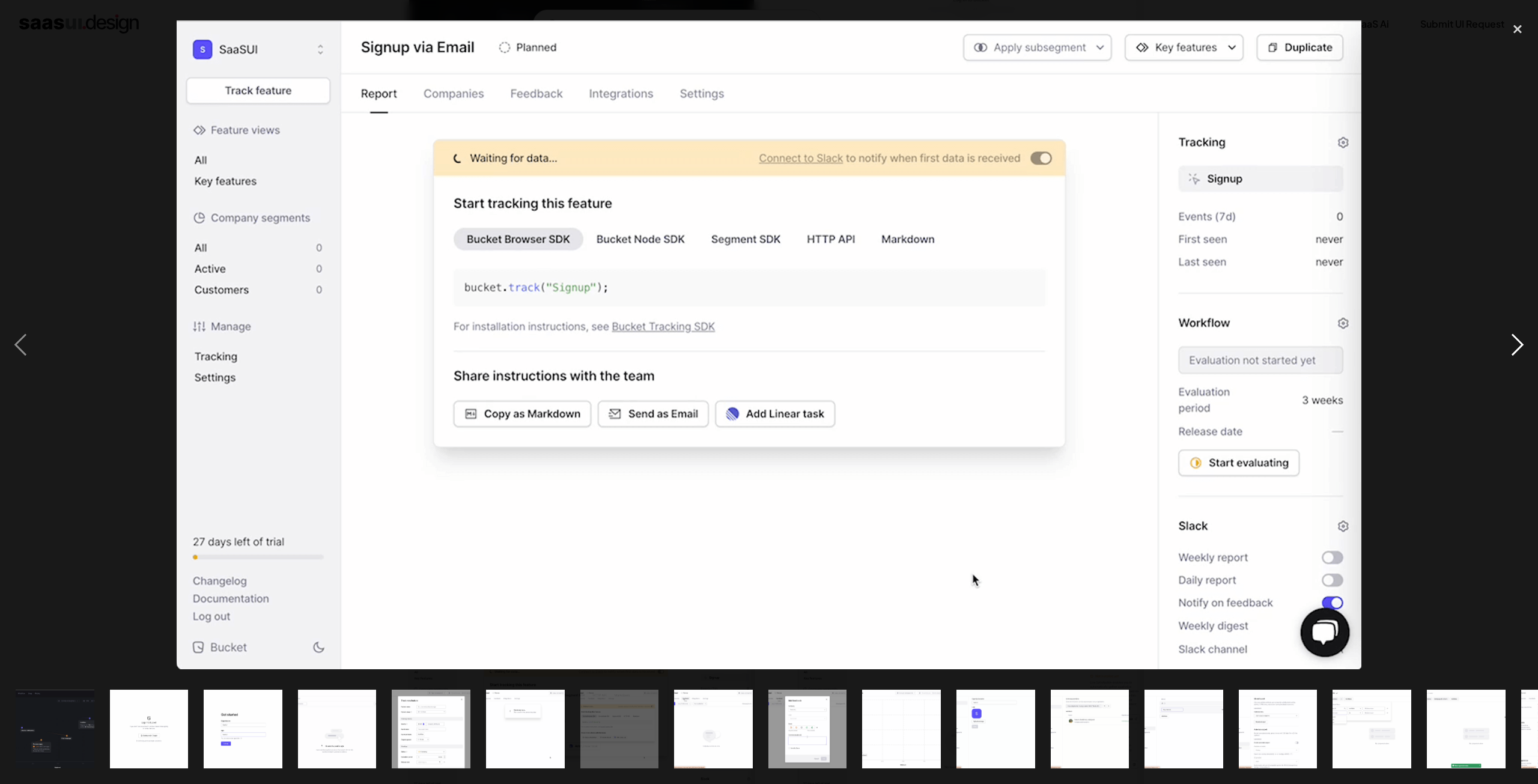
click at [1522, 343] on div "next image" at bounding box center [1518, 344] width 41 height 658
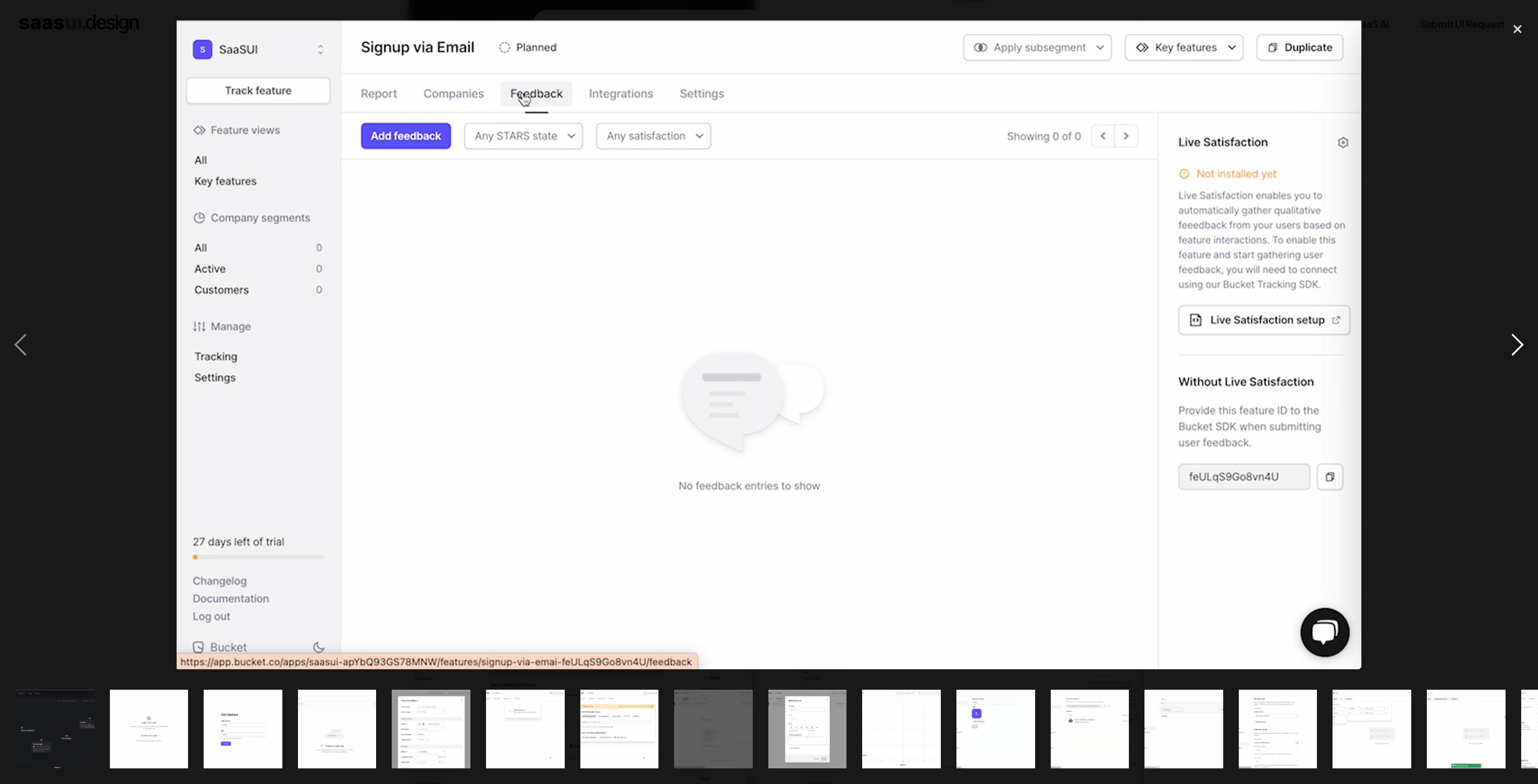
click at [1522, 343] on div "next image" at bounding box center [1518, 344] width 41 height 658
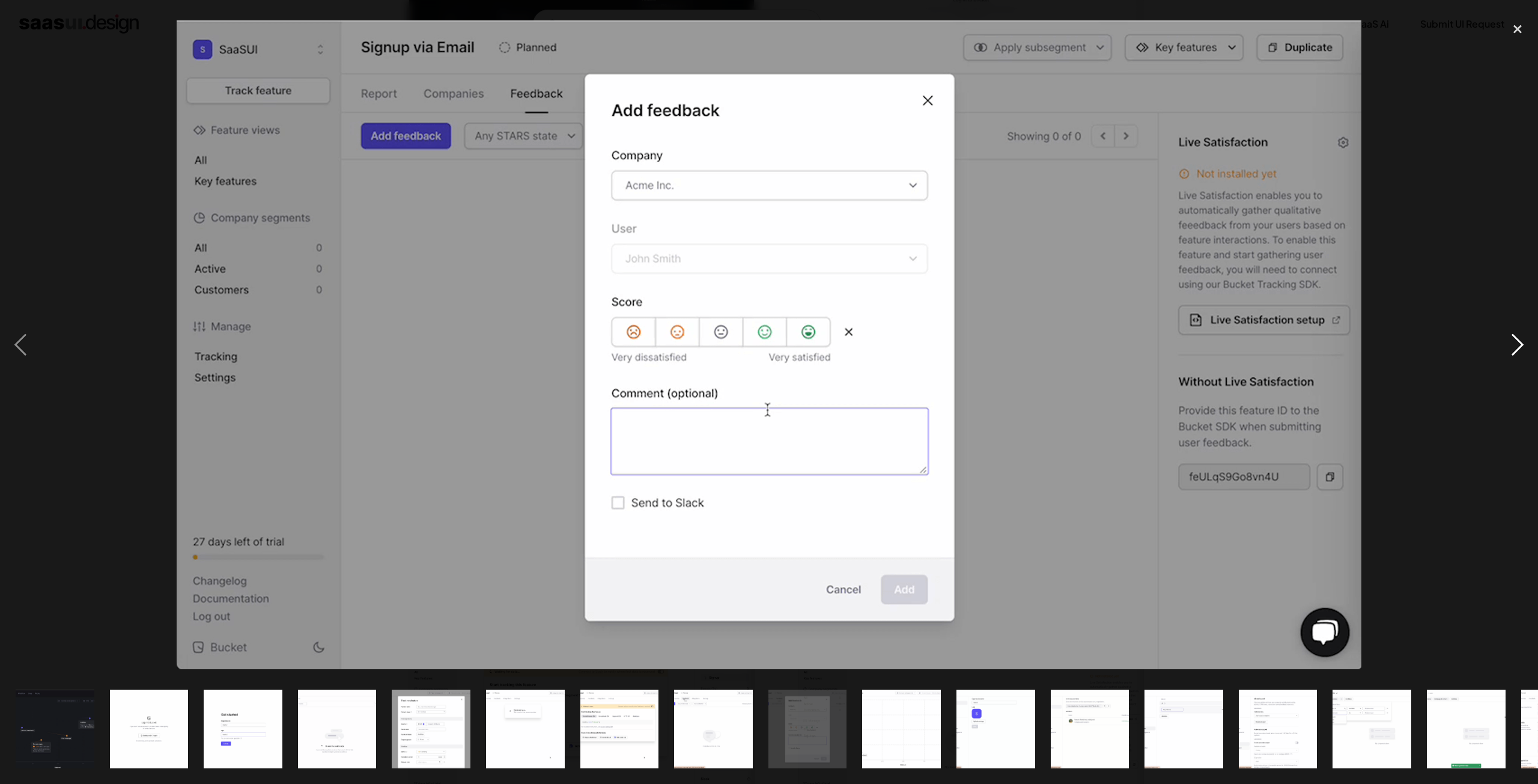
click at [1522, 343] on div "next image" at bounding box center [1518, 344] width 41 height 658
